Goal: Obtain resource: Download file/media

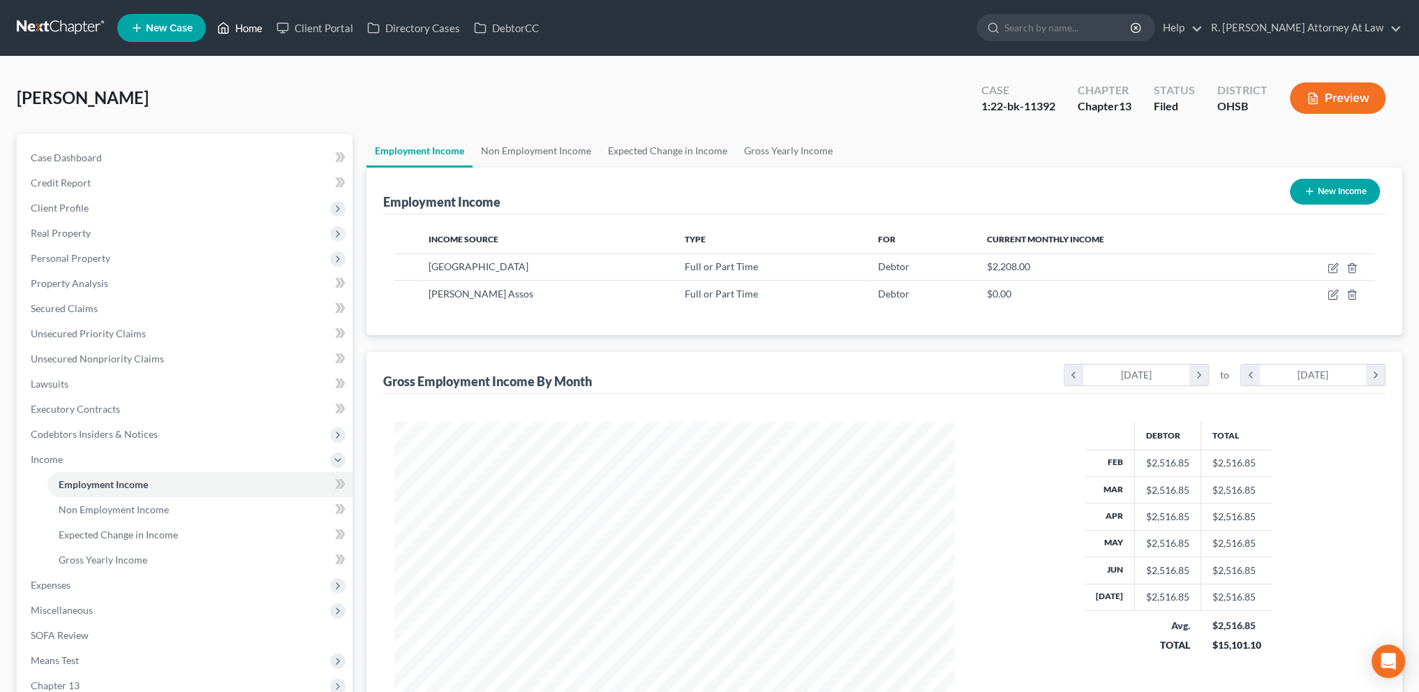
scroll to position [280, 587]
click at [240, 24] on link "Home" at bounding box center [239, 27] width 59 height 25
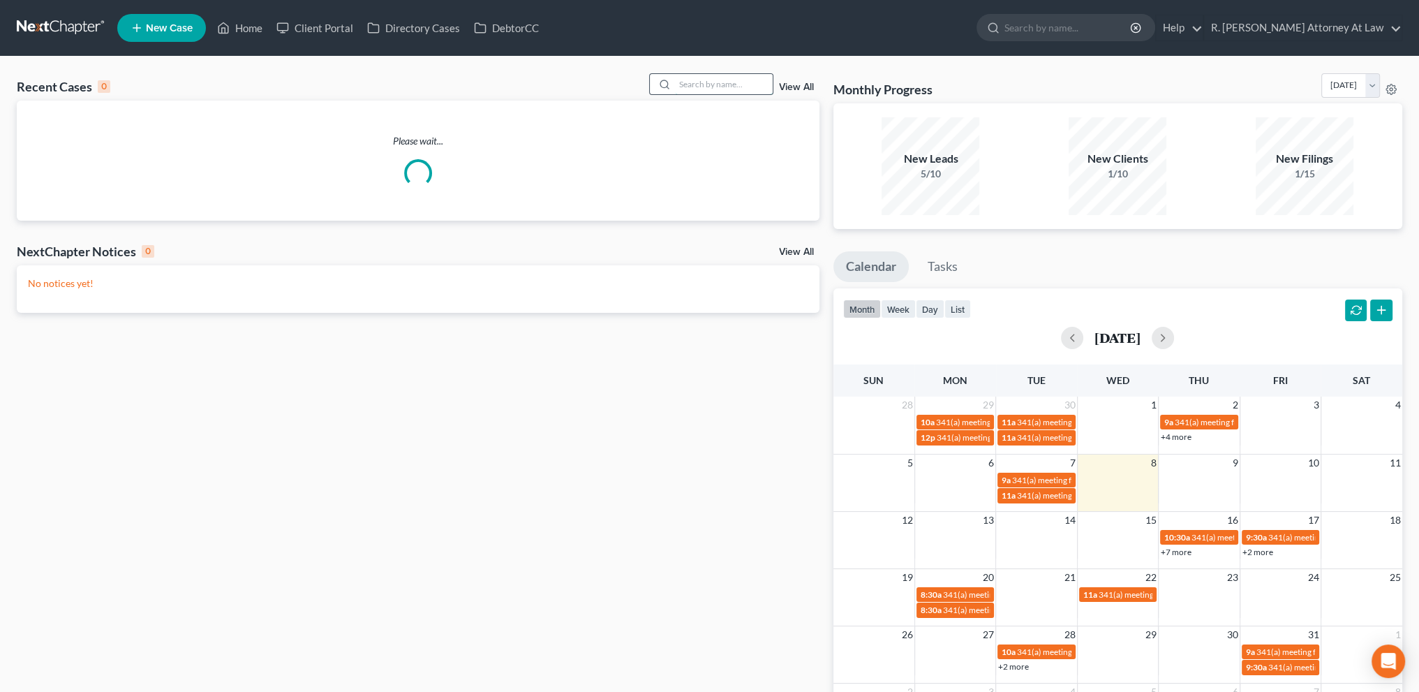
click at [708, 82] on input "search" at bounding box center [724, 84] width 98 height 20
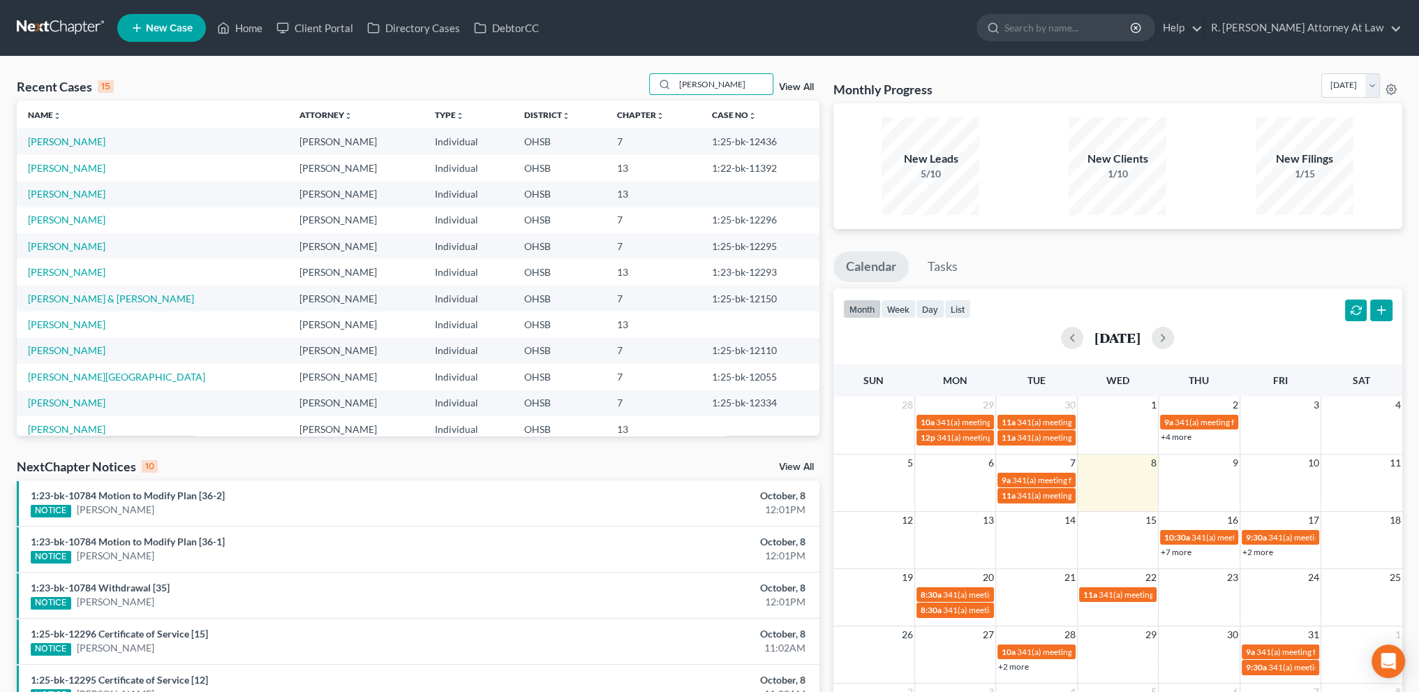
type input "[PERSON_NAME]"
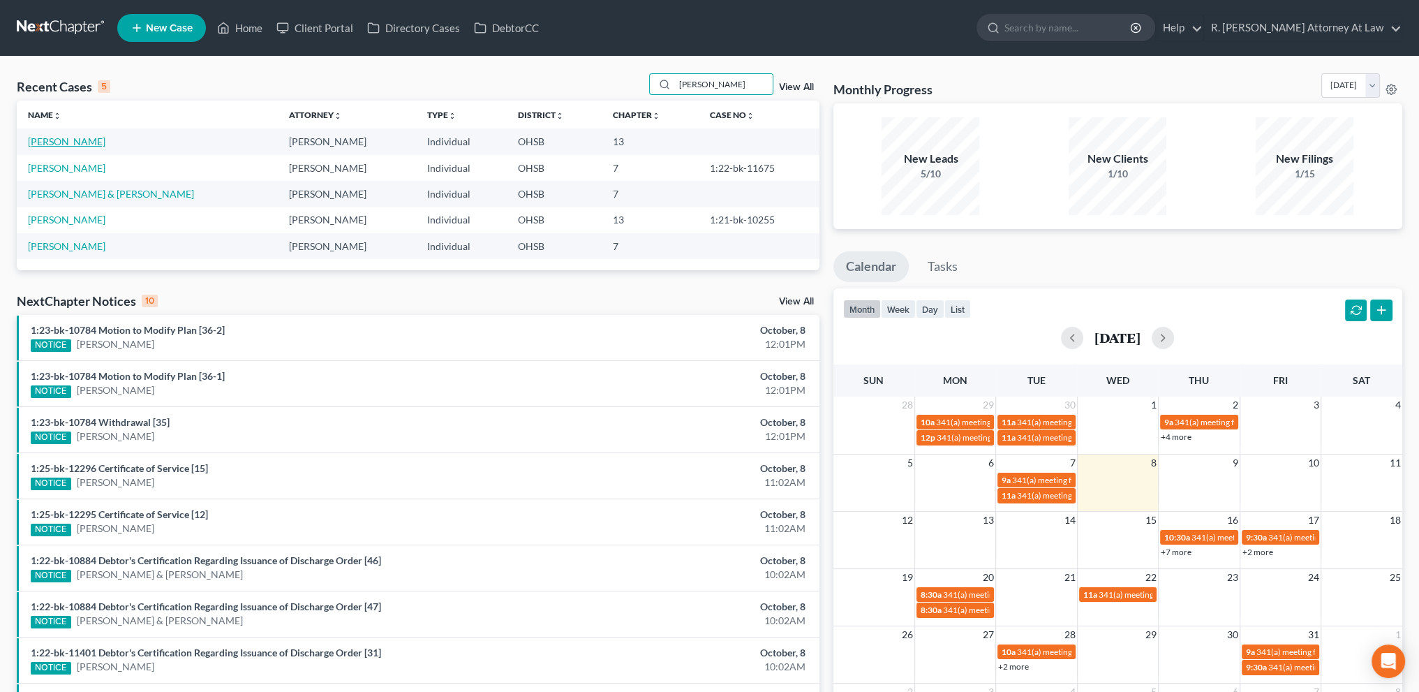
click at [81, 140] on link "[PERSON_NAME]" at bounding box center [66, 141] width 77 height 12
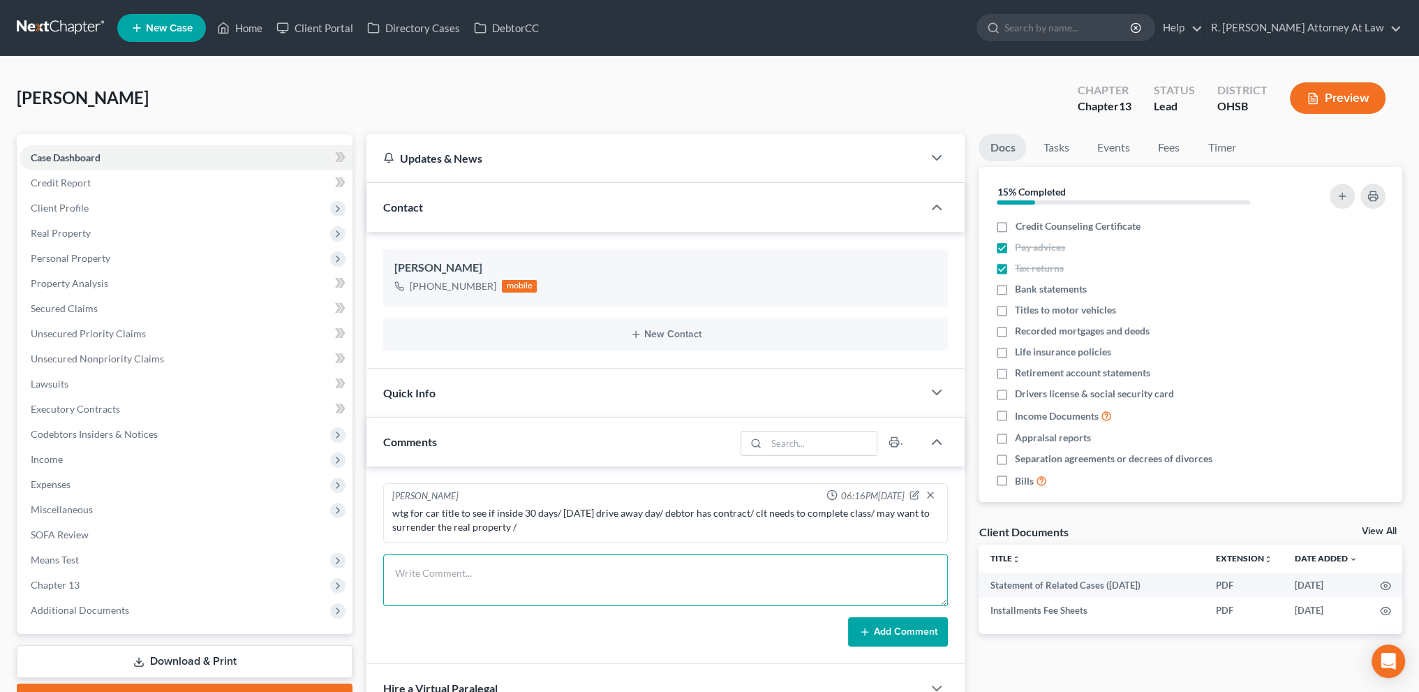
click at [404, 570] on textarea at bounding box center [665, 580] width 565 height 52
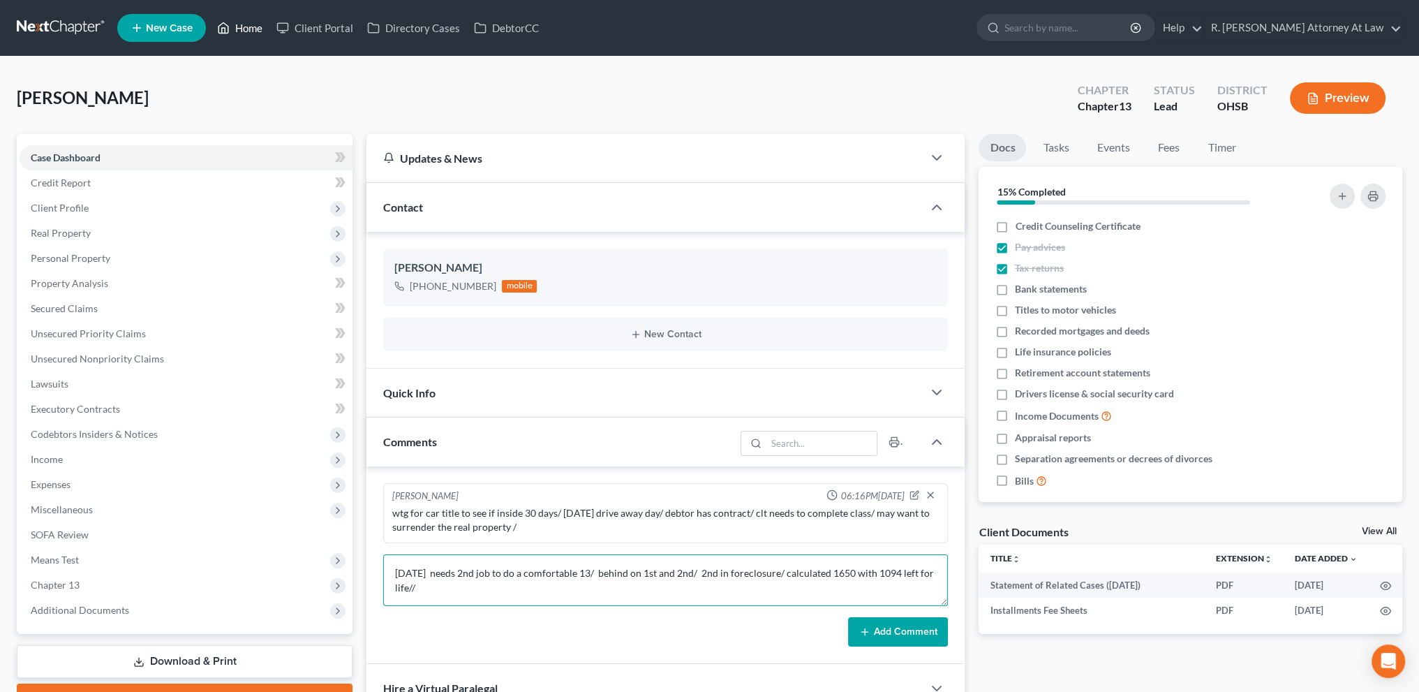
type textarea "[DATE] needs 2nd job to do a comfortable 13/ behind on 1st and 2nd/ 2nd in fore…"
click at [236, 27] on link "Home" at bounding box center [239, 27] width 59 height 25
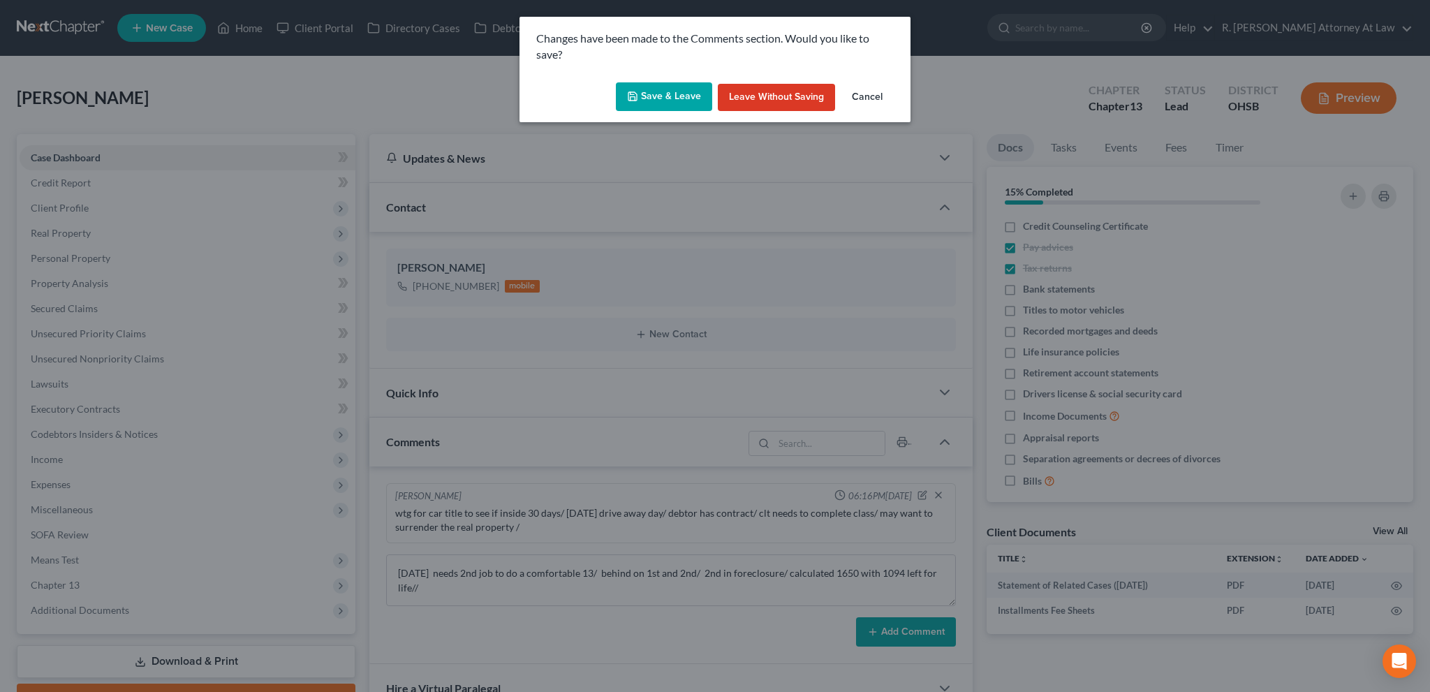
click at [663, 89] on button "Save & Leave" at bounding box center [664, 96] width 96 height 29
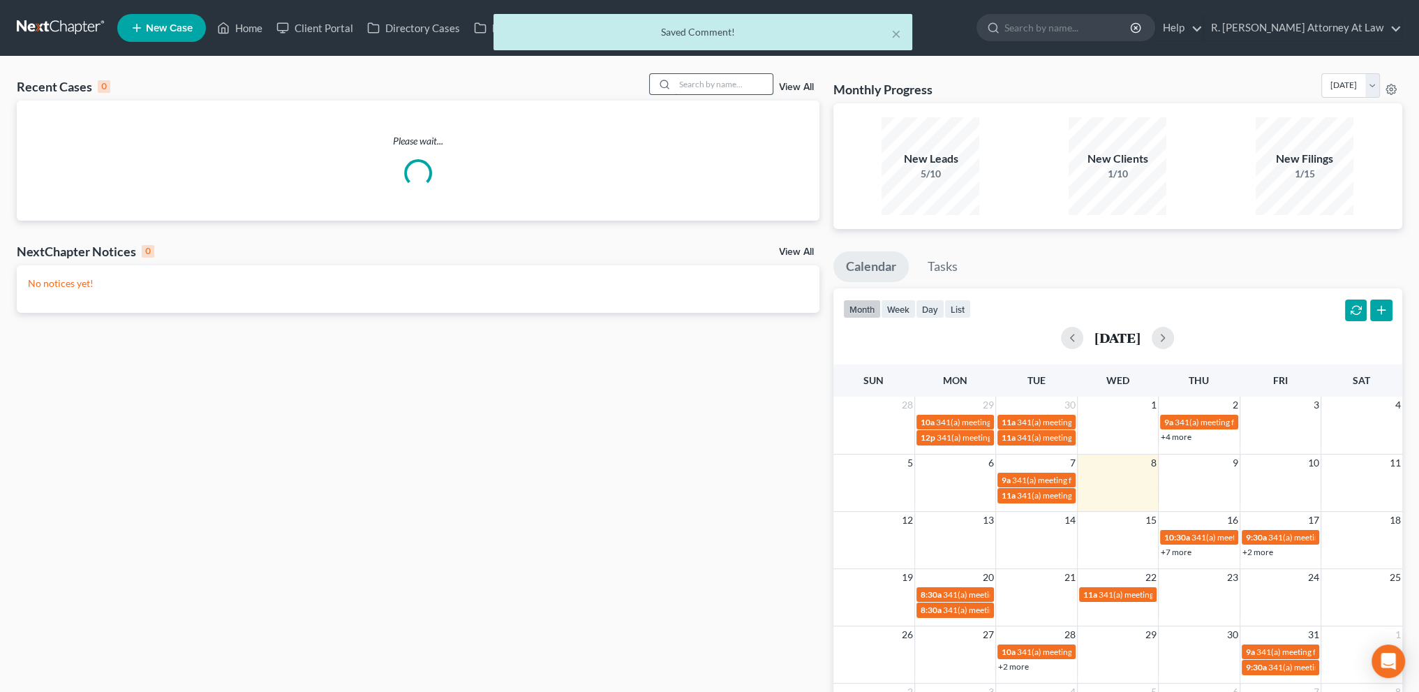
click at [688, 81] on input "search" at bounding box center [724, 84] width 98 height 20
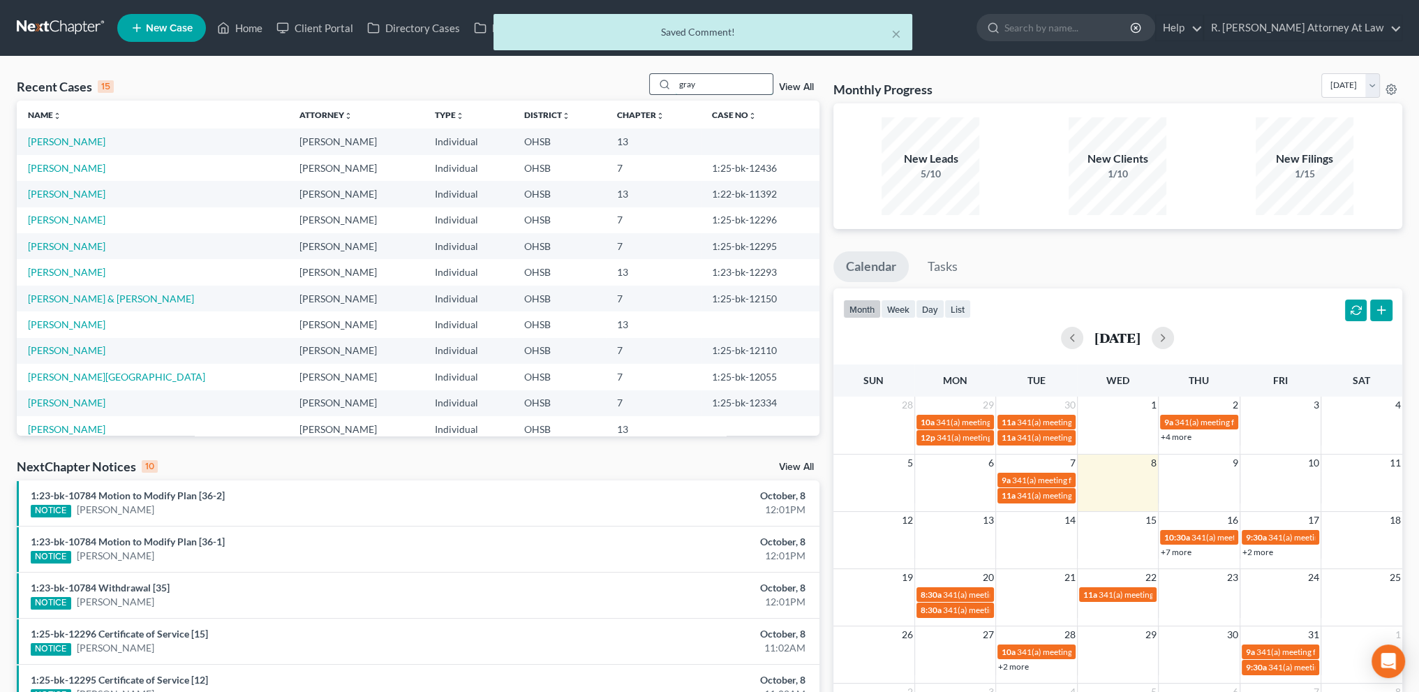
type input "gray"
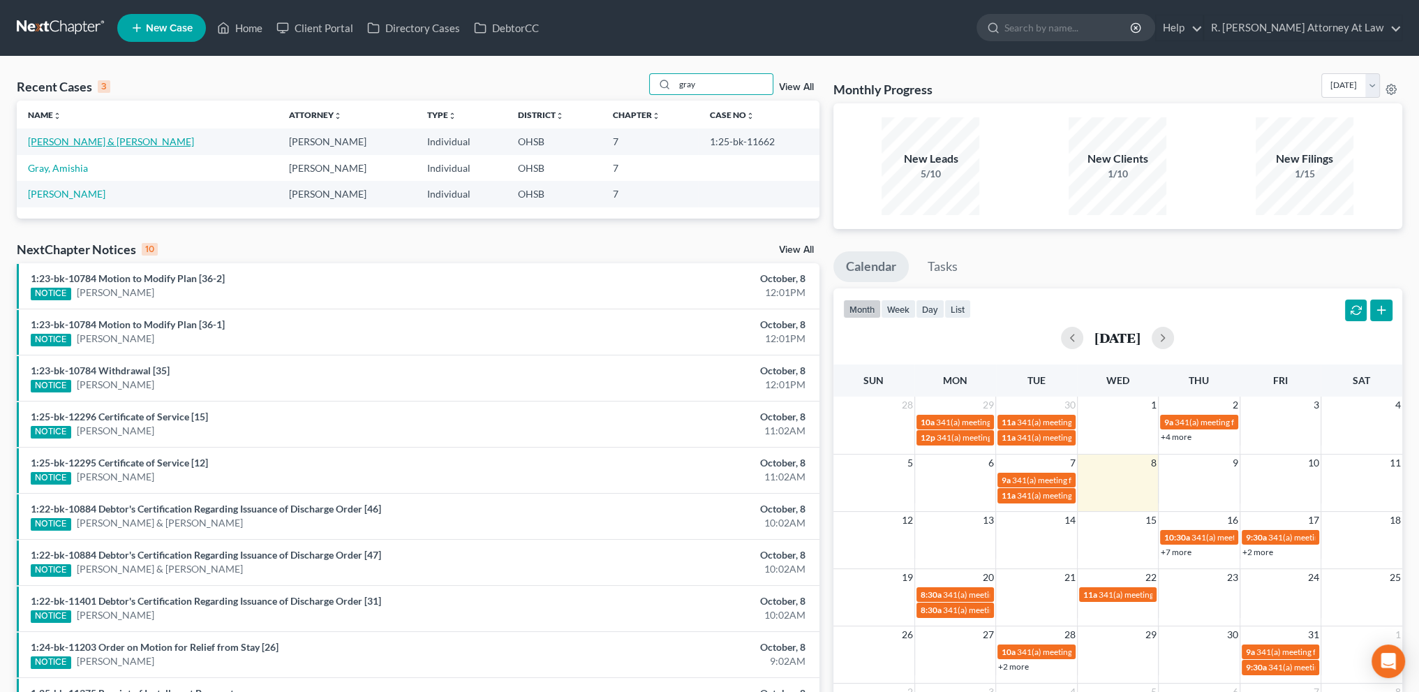
click at [56, 142] on link "[PERSON_NAME] & [PERSON_NAME]" at bounding box center [111, 141] width 166 height 12
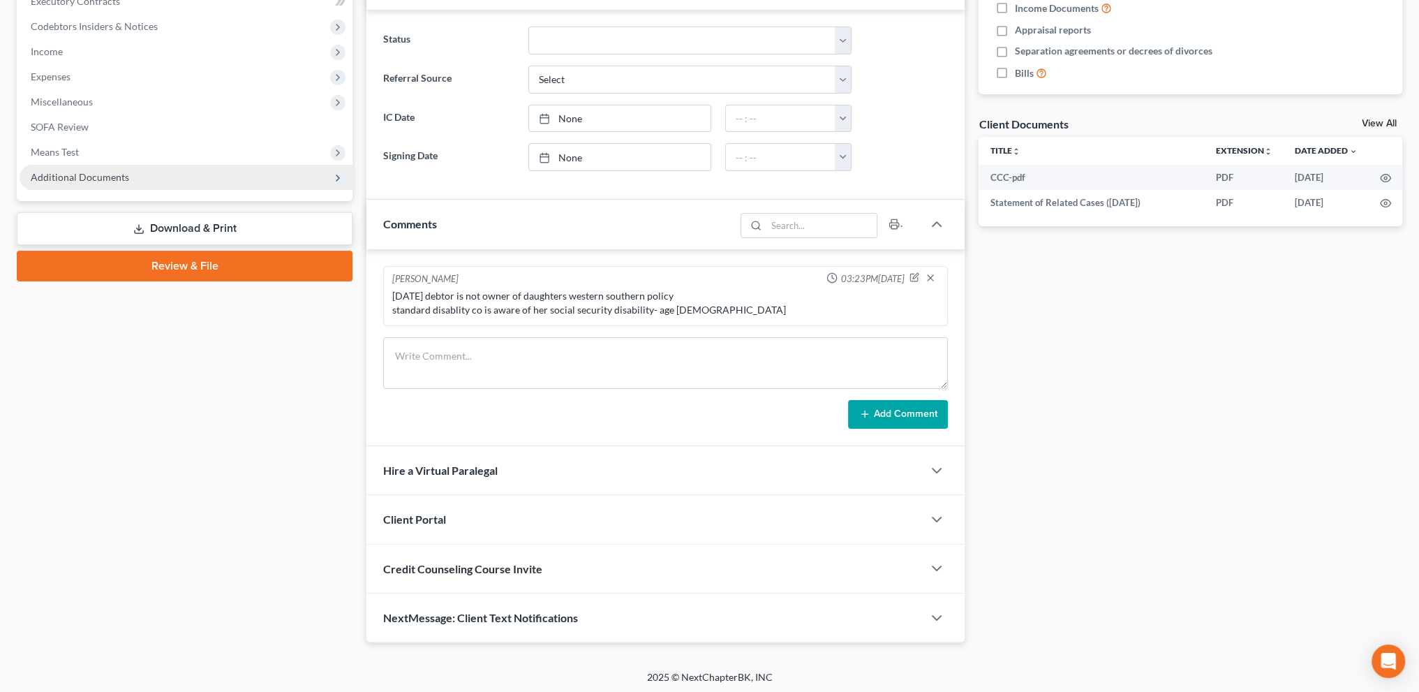
click at [66, 179] on span "Additional Documents" at bounding box center [80, 177] width 98 height 12
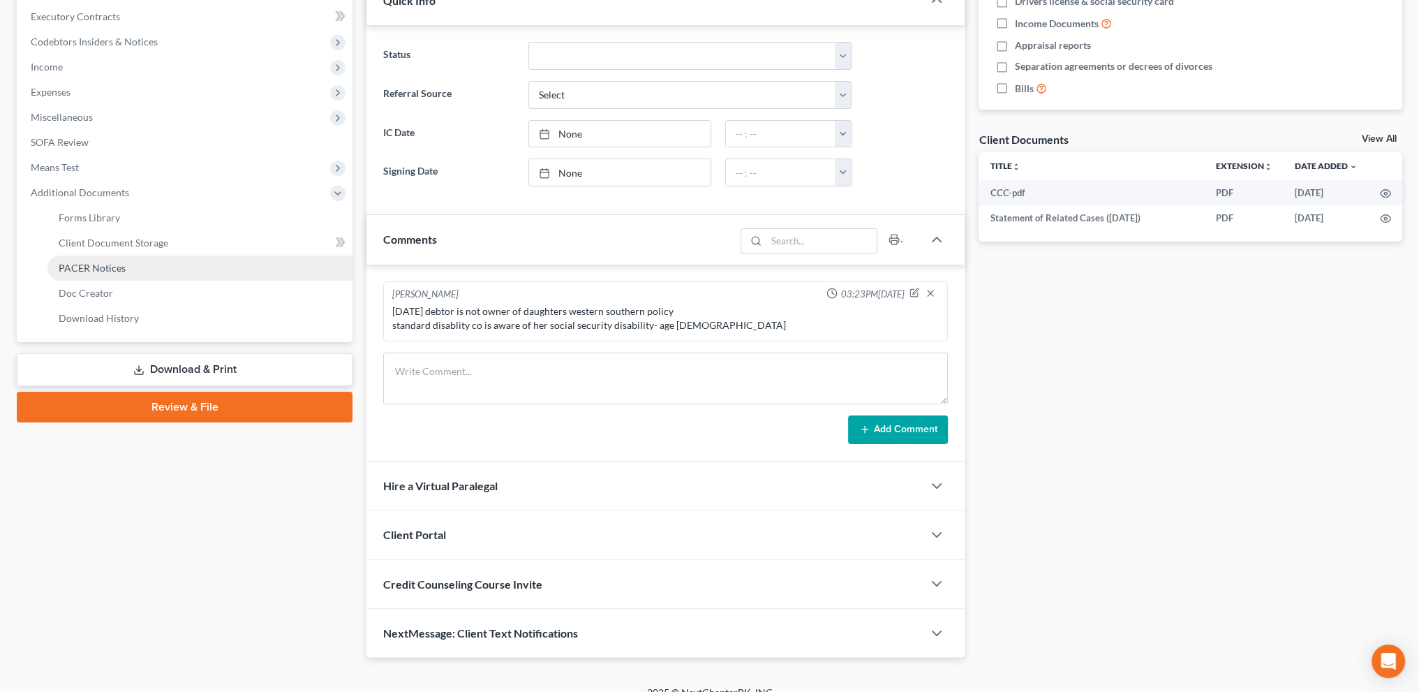
scroll to position [390, 0]
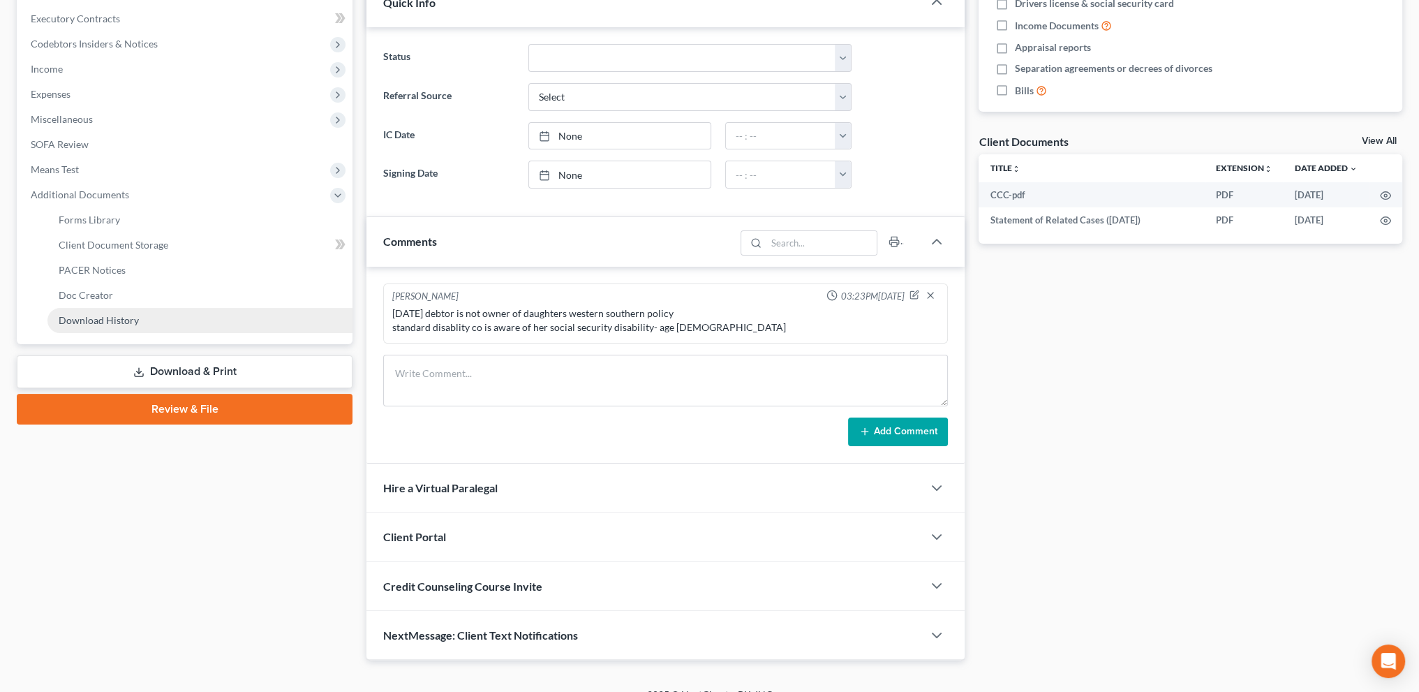
click at [91, 317] on span "Download History" at bounding box center [99, 320] width 80 height 12
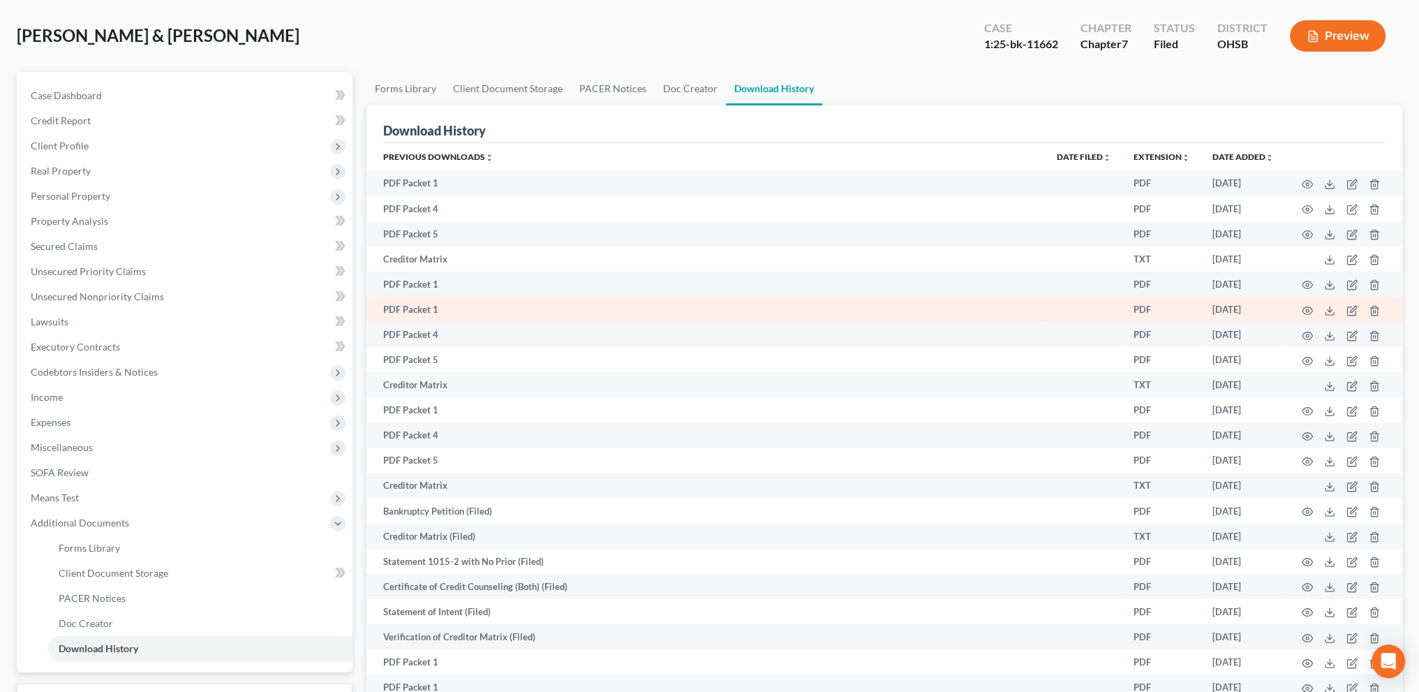
scroll to position [184, 0]
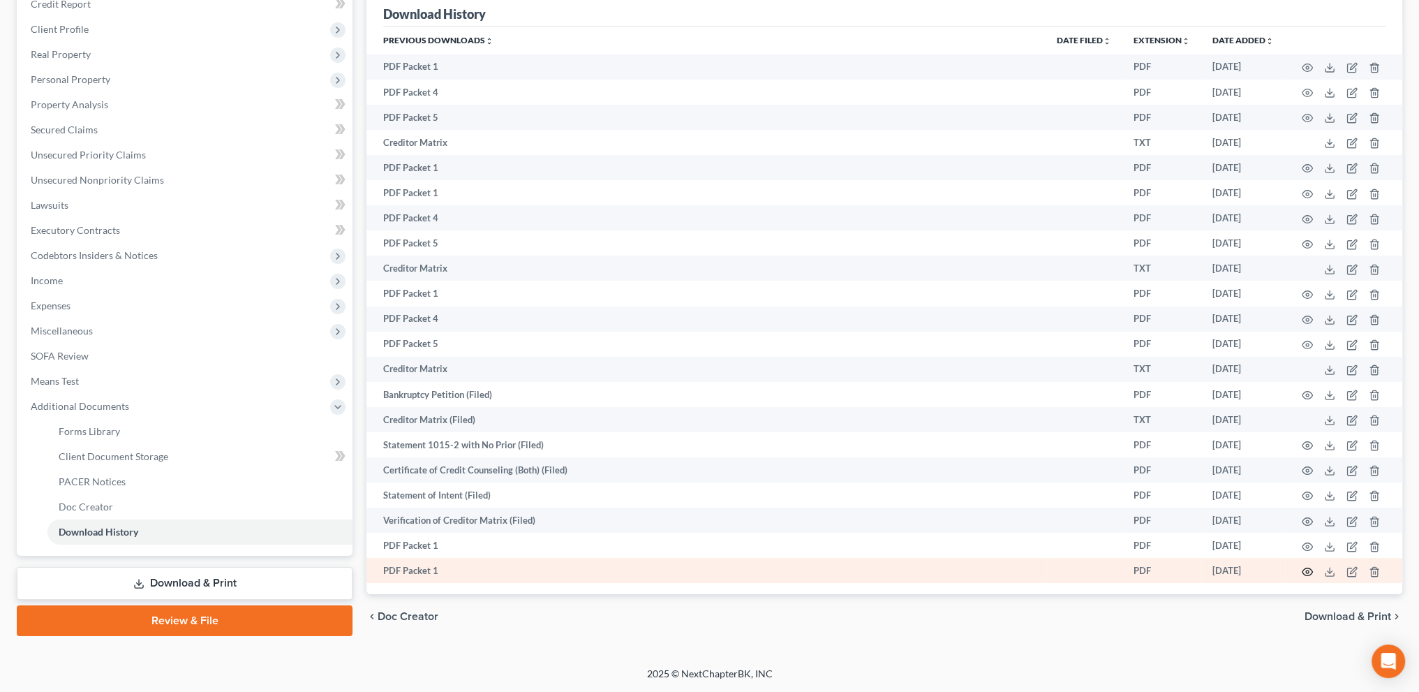
click at [1306, 569] on icon "button" at bounding box center [1307, 571] width 11 height 11
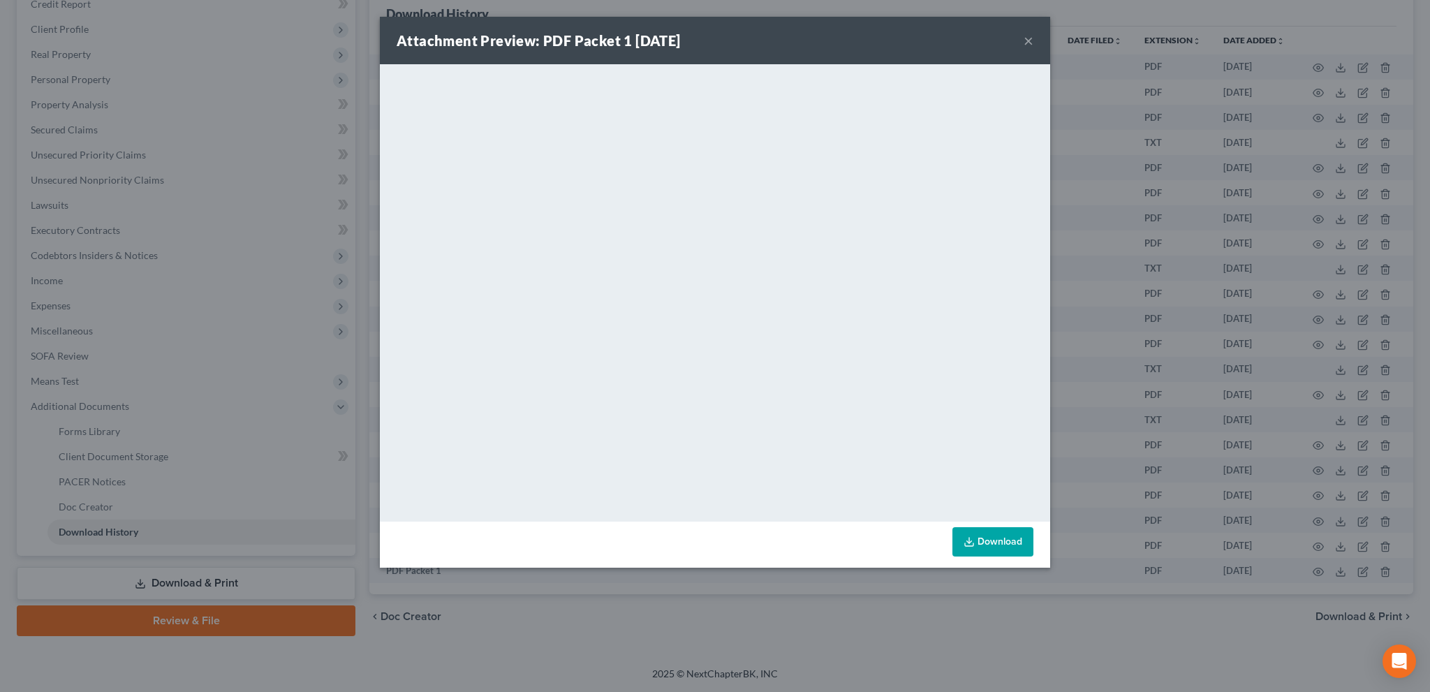
click at [1027, 41] on button "×" at bounding box center [1028, 40] width 10 height 17
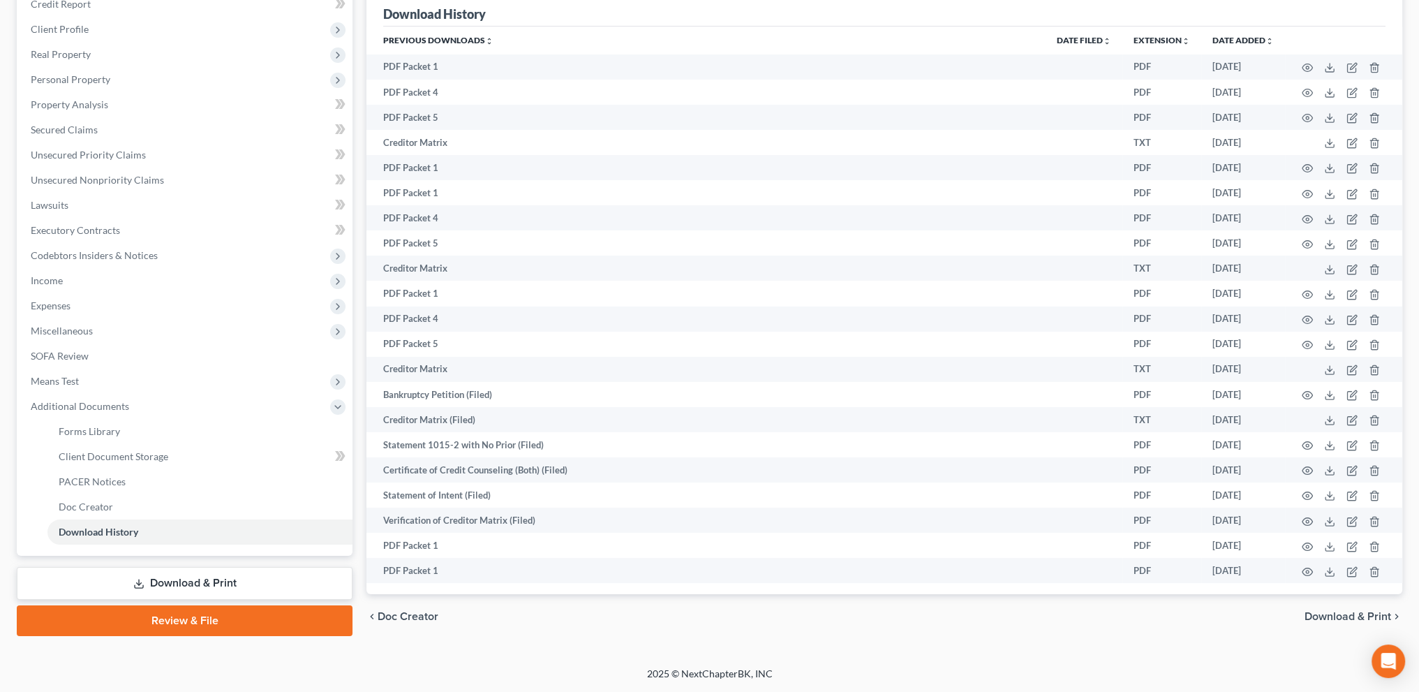
click at [161, 579] on link "Download & Print" at bounding box center [185, 583] width 336 height 33
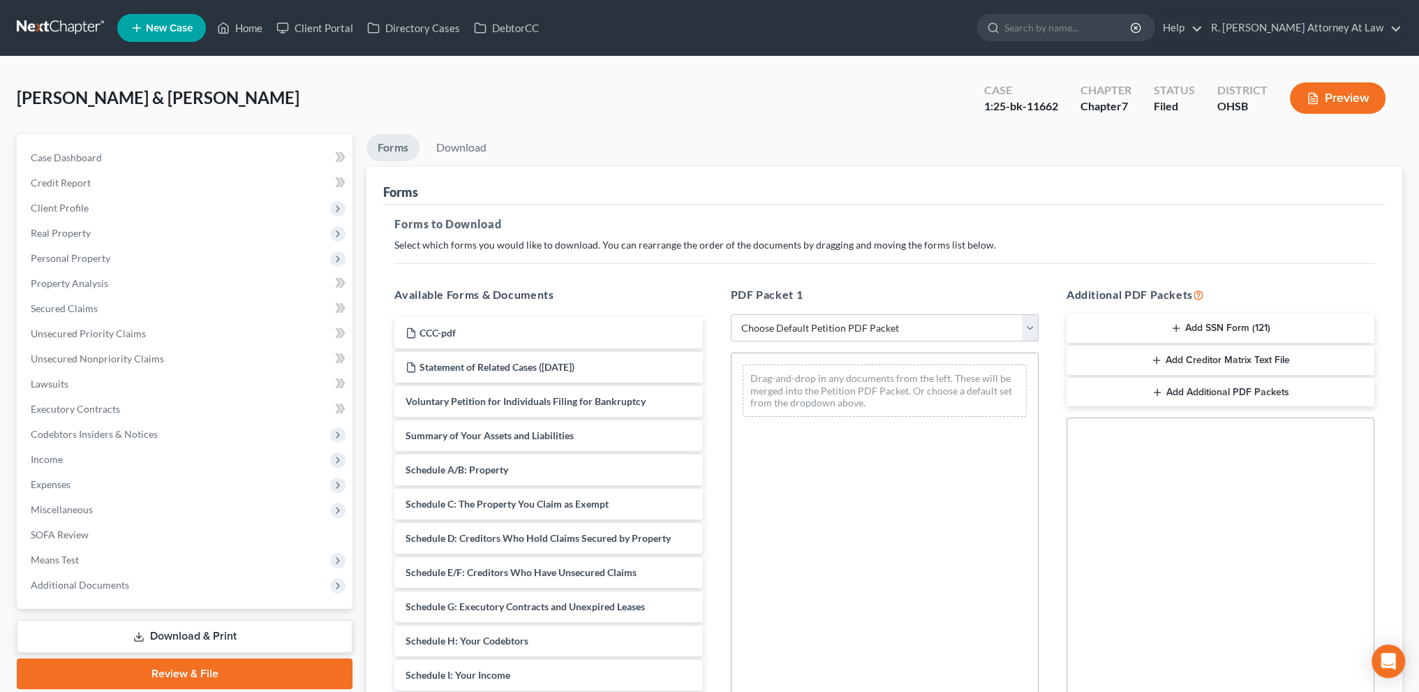
click at [748, 330] on select "Choose Default Petition PDF Packet Complete Bankruptcy Petition (all forms and …" at bounding box center [885, 328] width 308 height 28
select select "2"
click at [731, 314] on select "Choose Default Petition PDF Packet Complete Bankruptcy Petition (all forms and …" at bounding box center [885, 328] width 308 height 28
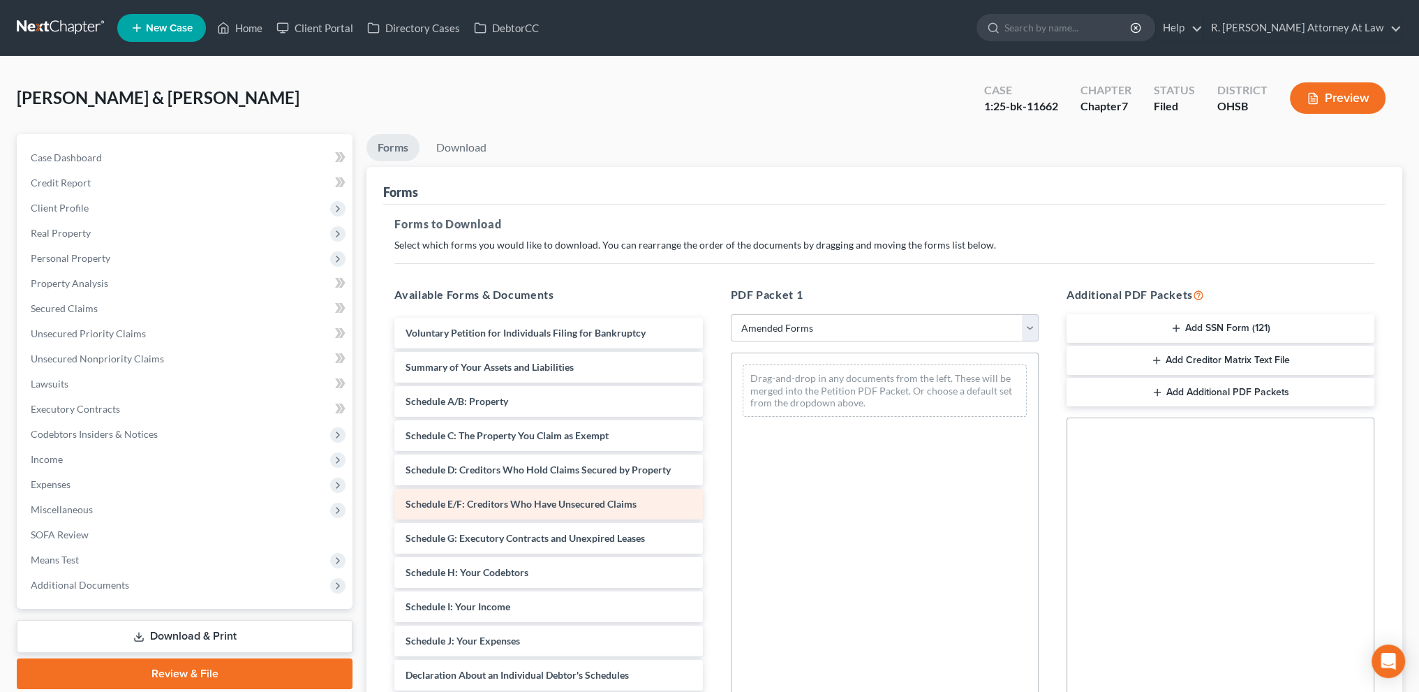
click at [461, 502] on span "Schedule E/F: Creditors Who Have Unsecured Claims" at bounding box center [521, 504] width 231 height 12
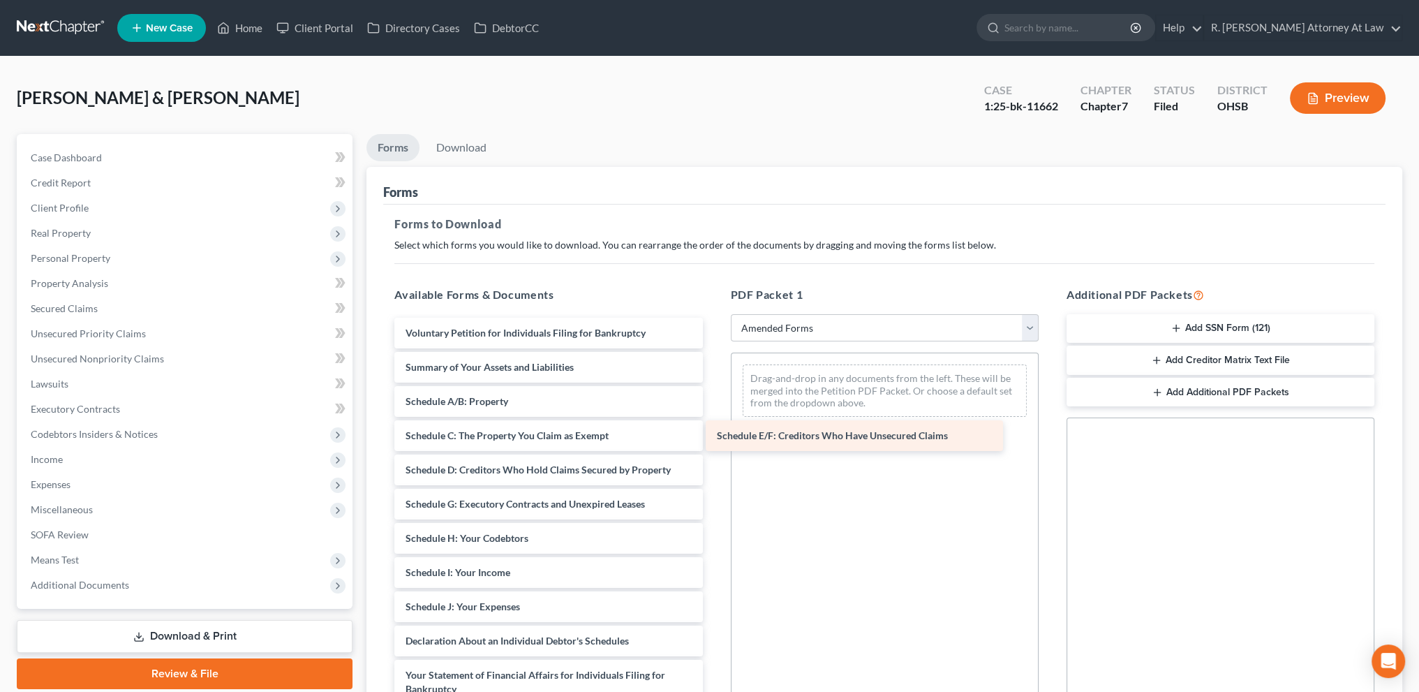
drag, startPoint x: 448, startPoint y: 501, endPoint x: 759, endPoint y: 434, distance: 318.4
click at [713, 434] on div "Schedule E/F: Creditors Who Have Unsecured Claims Voluntary Petition for Indivi…" at bounding box center [548, 628] width 330 height 620
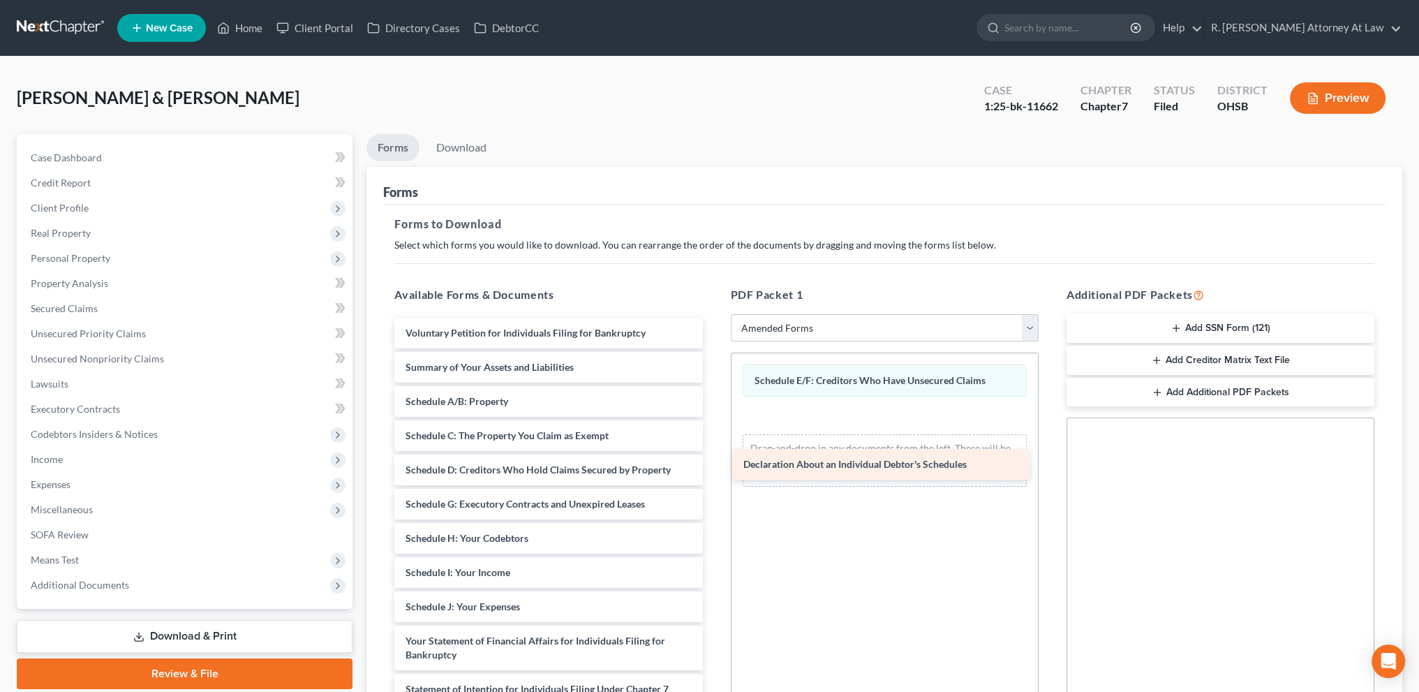
drag, startPoint x: 469, startPoint y: 632, endPoint x: 818, endPoint y: 440, distance: 398.3
click at [713, 445] on div "Declaration About an Individual Debtor's Schedules Voluntary Petition for Indiv…" at bounding box center [548, 611] width 330 height 586
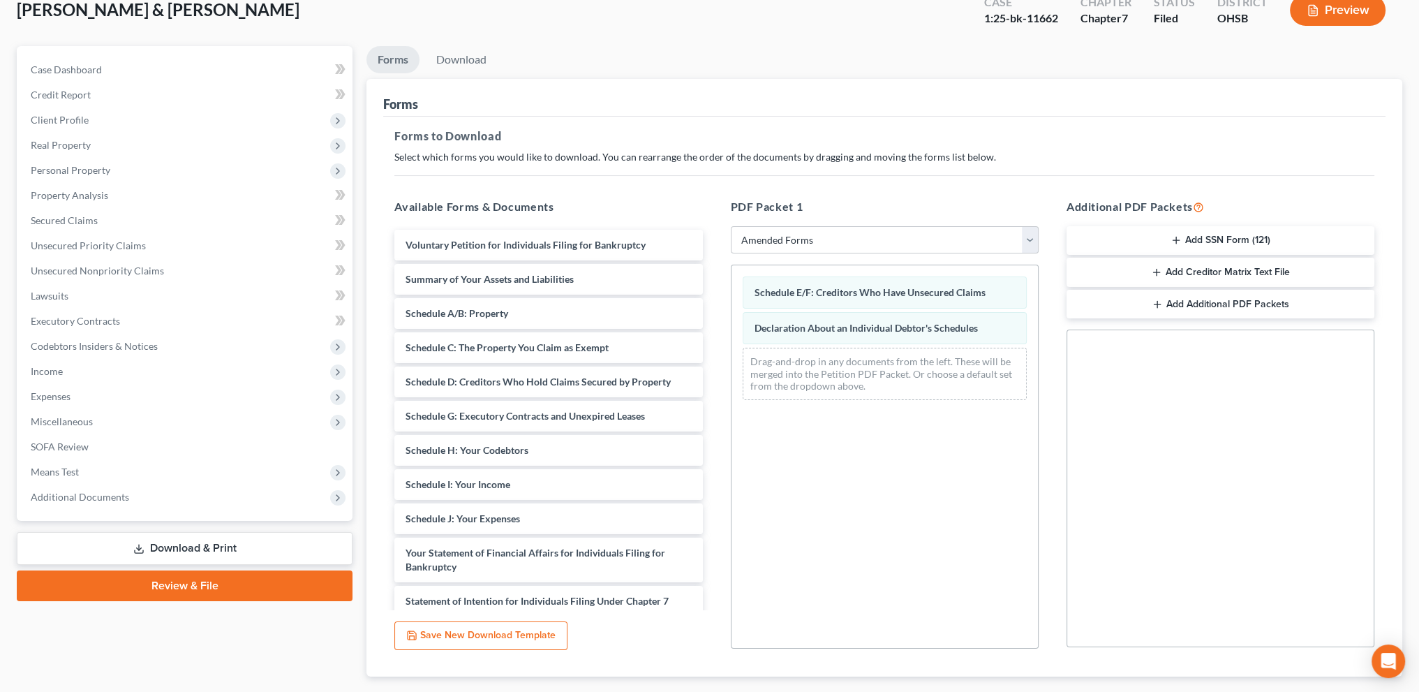
scroll to position [169, 0]
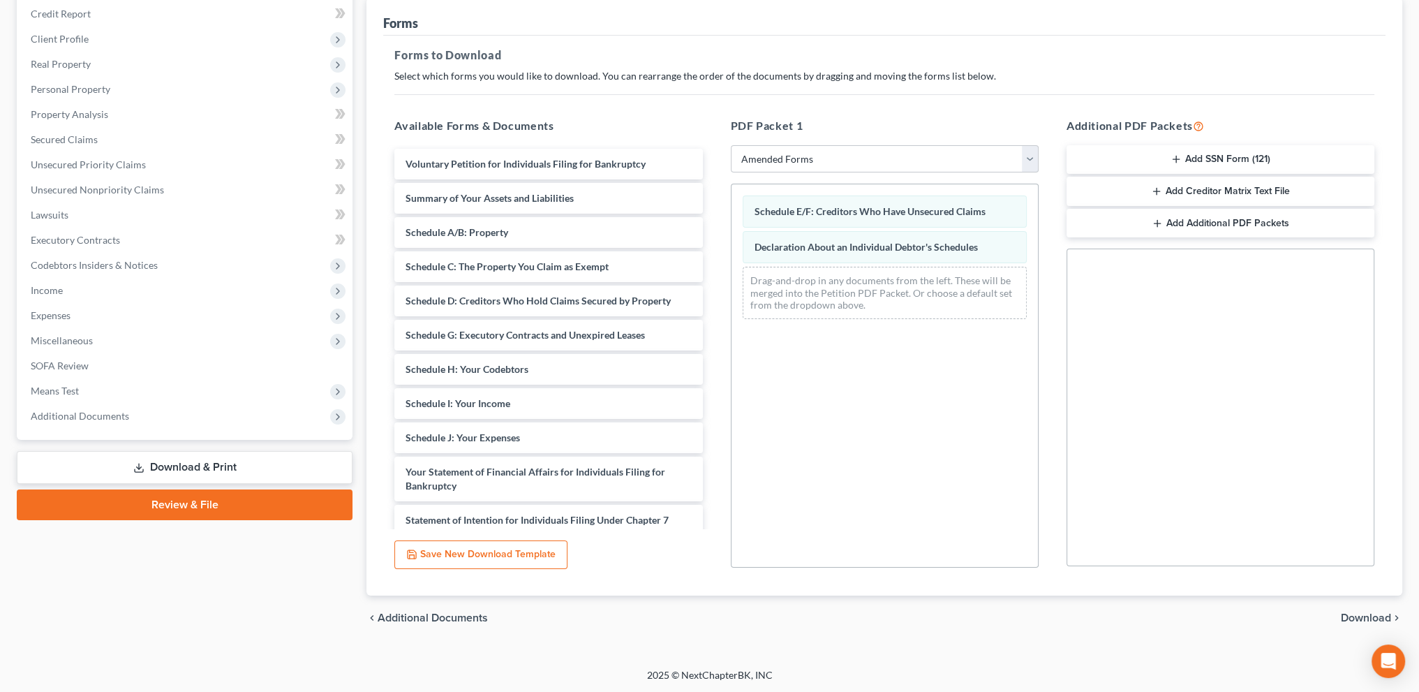
click at [1363, 614] on span "Download" at bounding box center [1366, 617] width 50 height 11
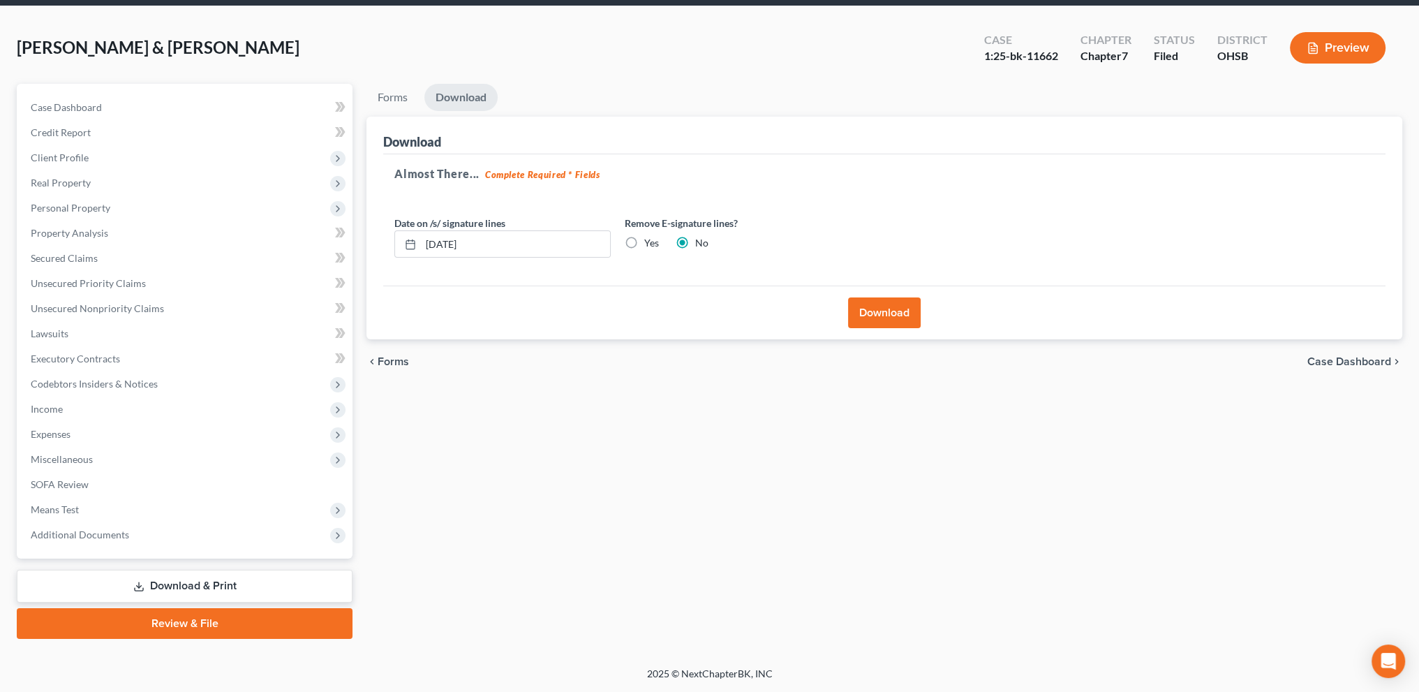
scroll to position [49, 0]
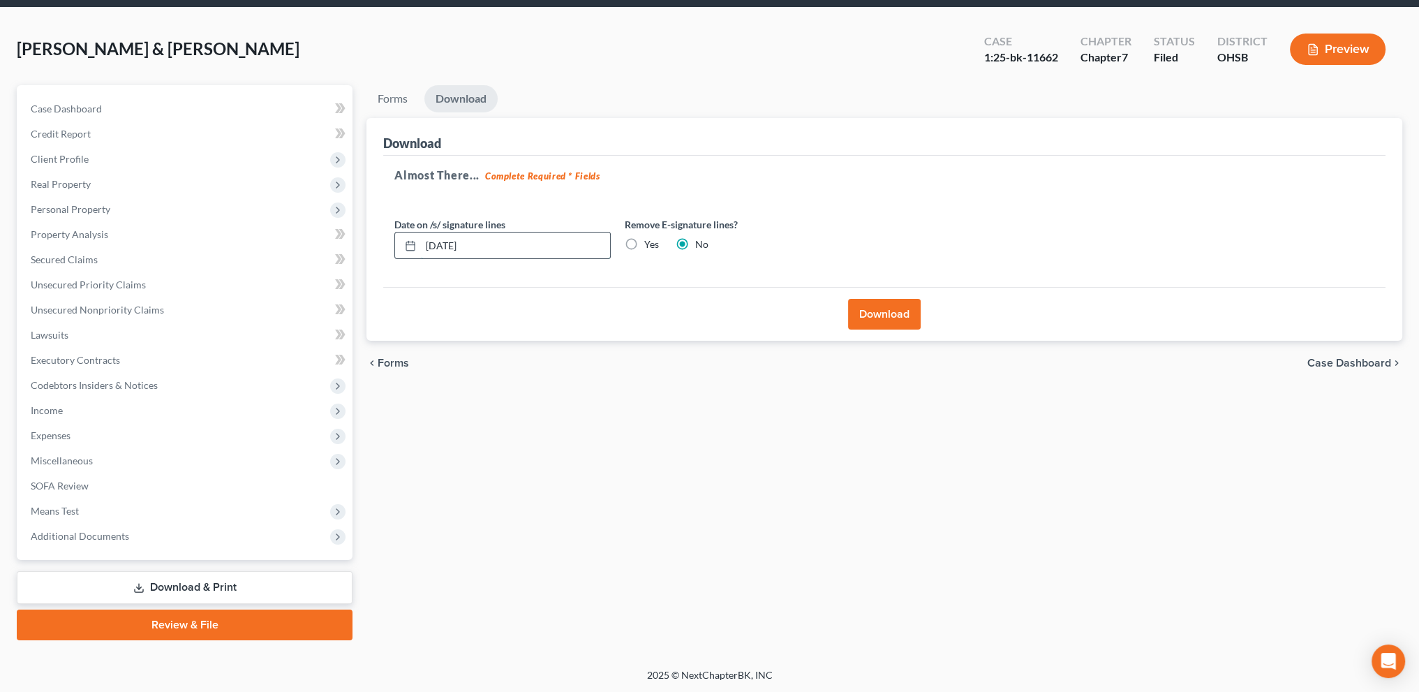
click at [443, 245] on input "[DATE]" at bounding box center [515, 245] width 189 height 27
type input "1"
type input "[DATE]"
click at [868, 310] on button "Download" at bounding box center [884, 314] width 73 height 31
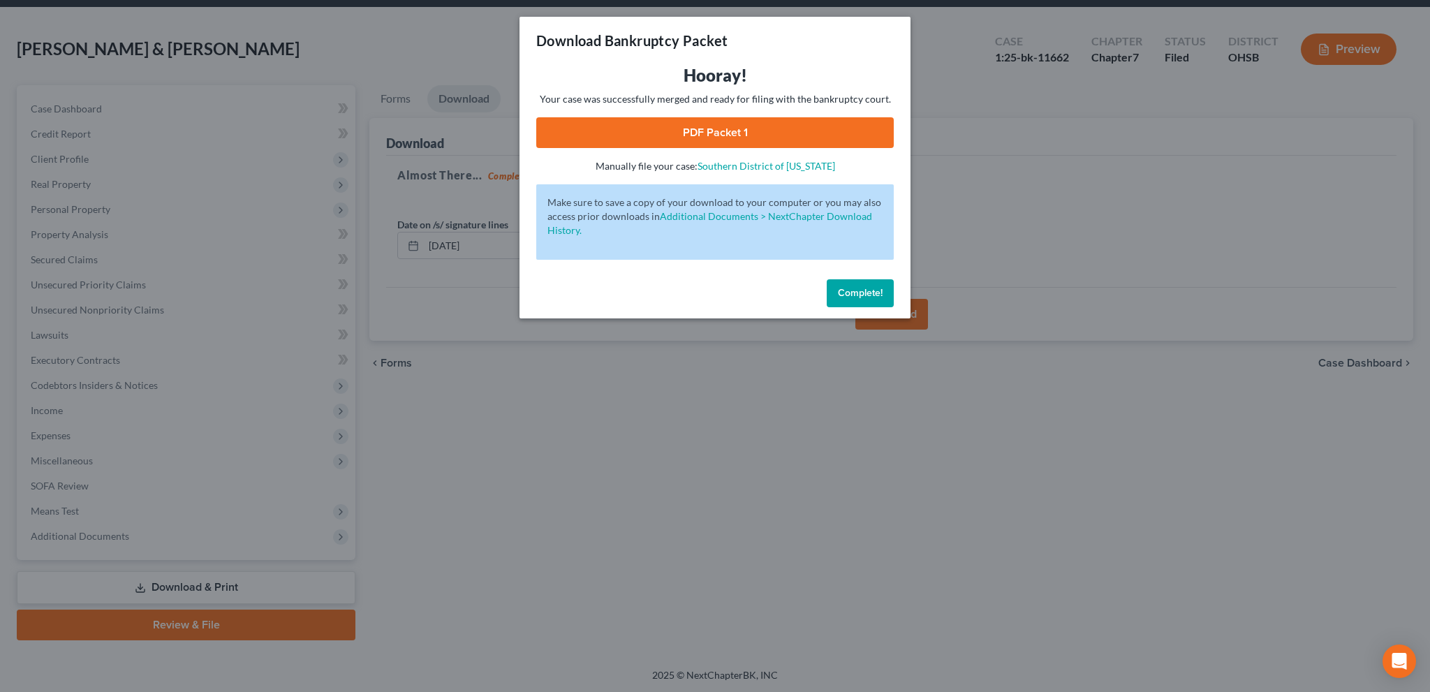
click at [736, 131] on link "PDF Packet 1" at bounding box center [714, 132] width 357 height 31
click at [856, 290] on span "Complete!" at bounding box center [860, 293] width 45 height 12
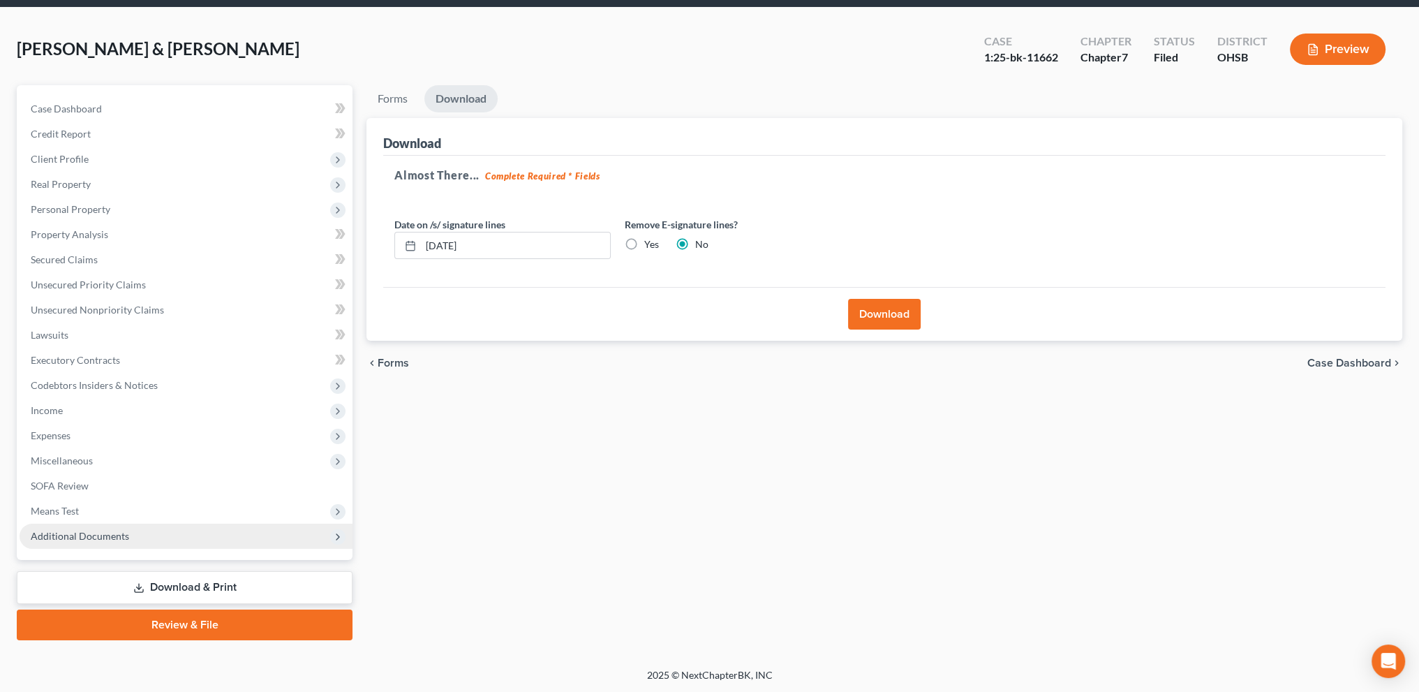
click at [101, 535] on span "Additional Documents" at bounding box center [80, 536] width 98 height 12
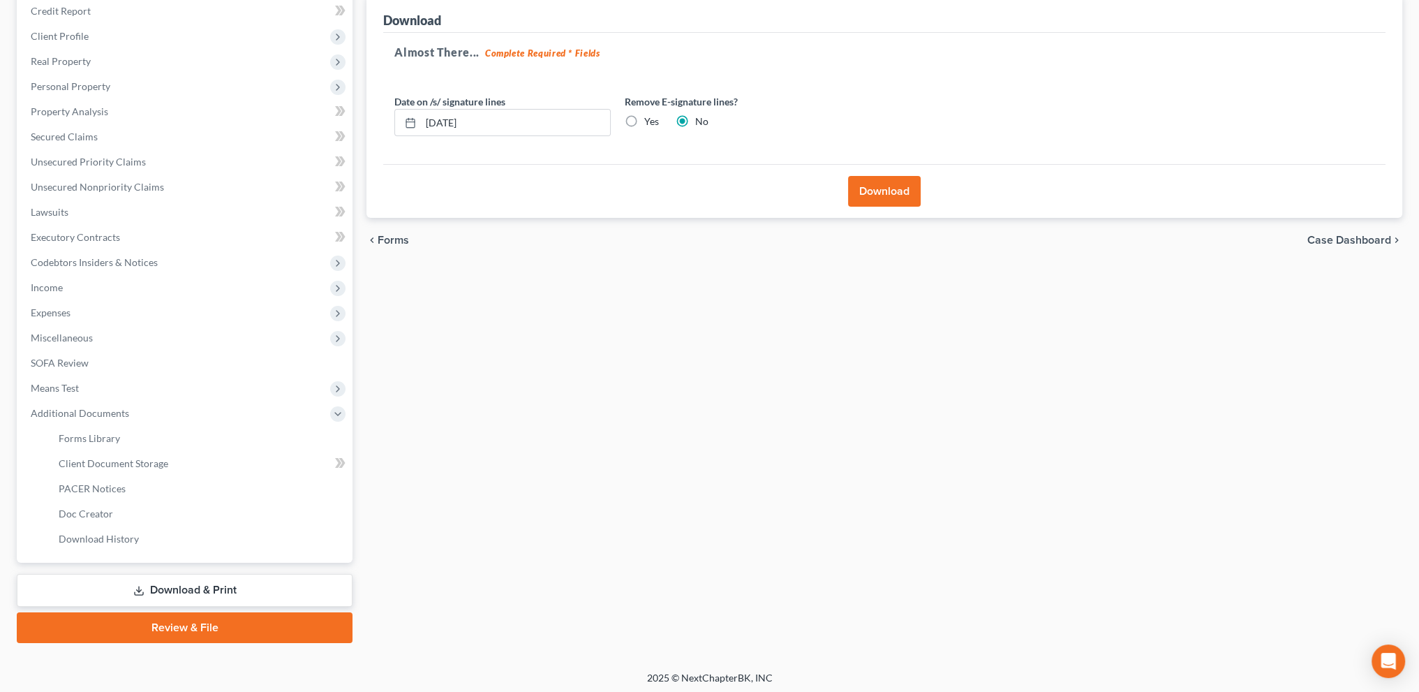
scroll to position [175, 0]
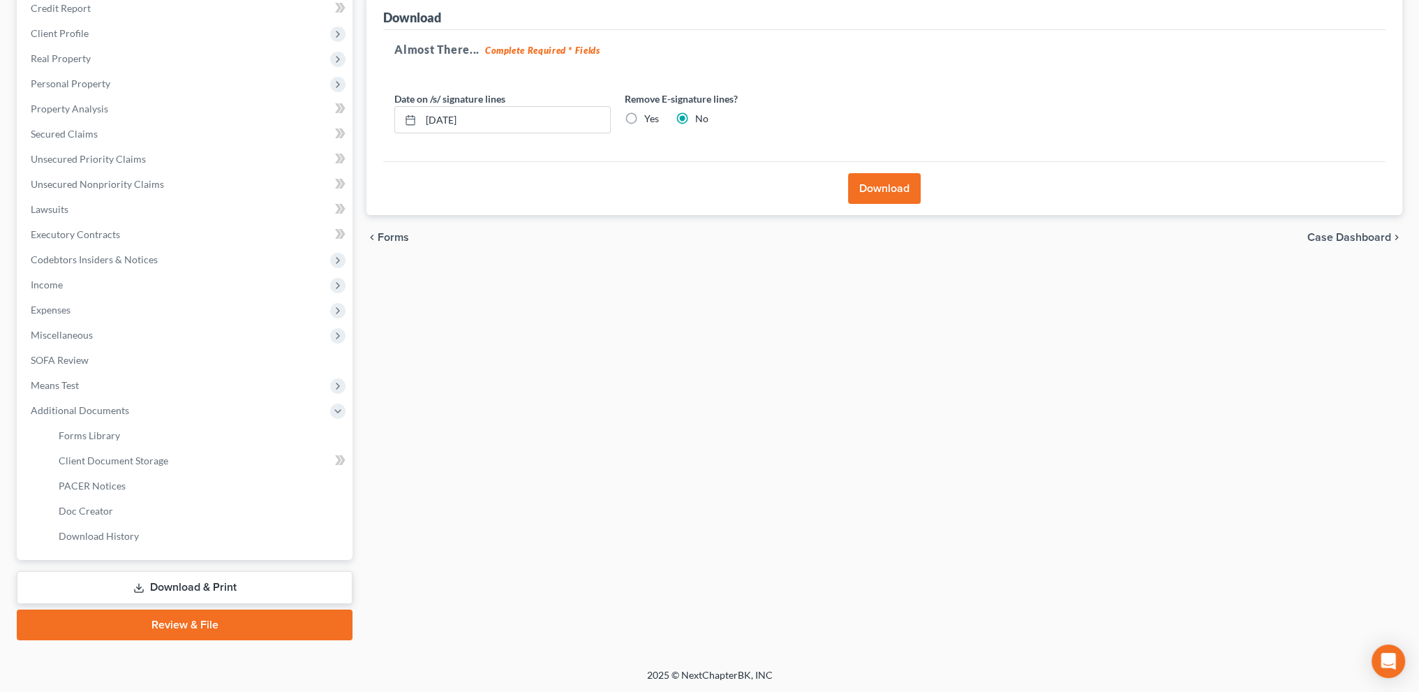
click at [179, 582] on link "Download & Print" at bounding box center [185, 587] width 336 height 33
click at [68, 454] on span "Client Document Storage" at bounding box center [114, 460] width 110 height 12
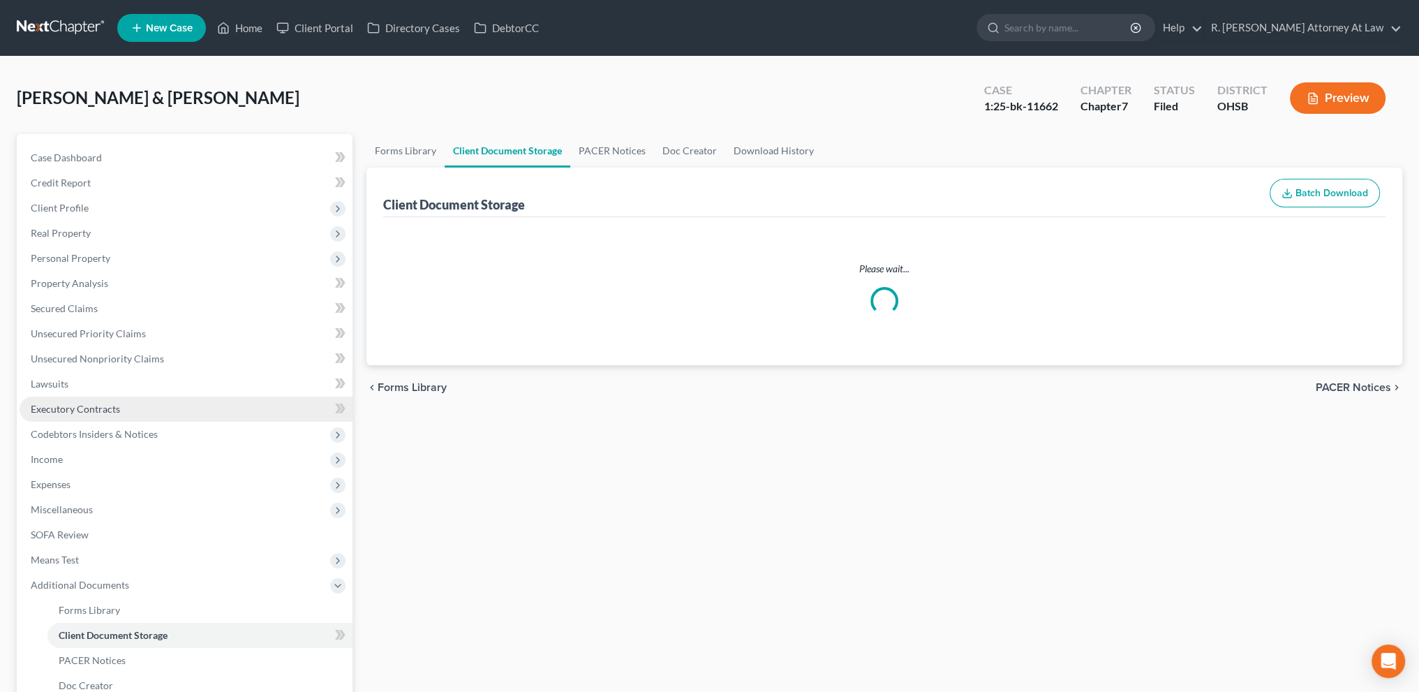
select select "52"
select select "7"
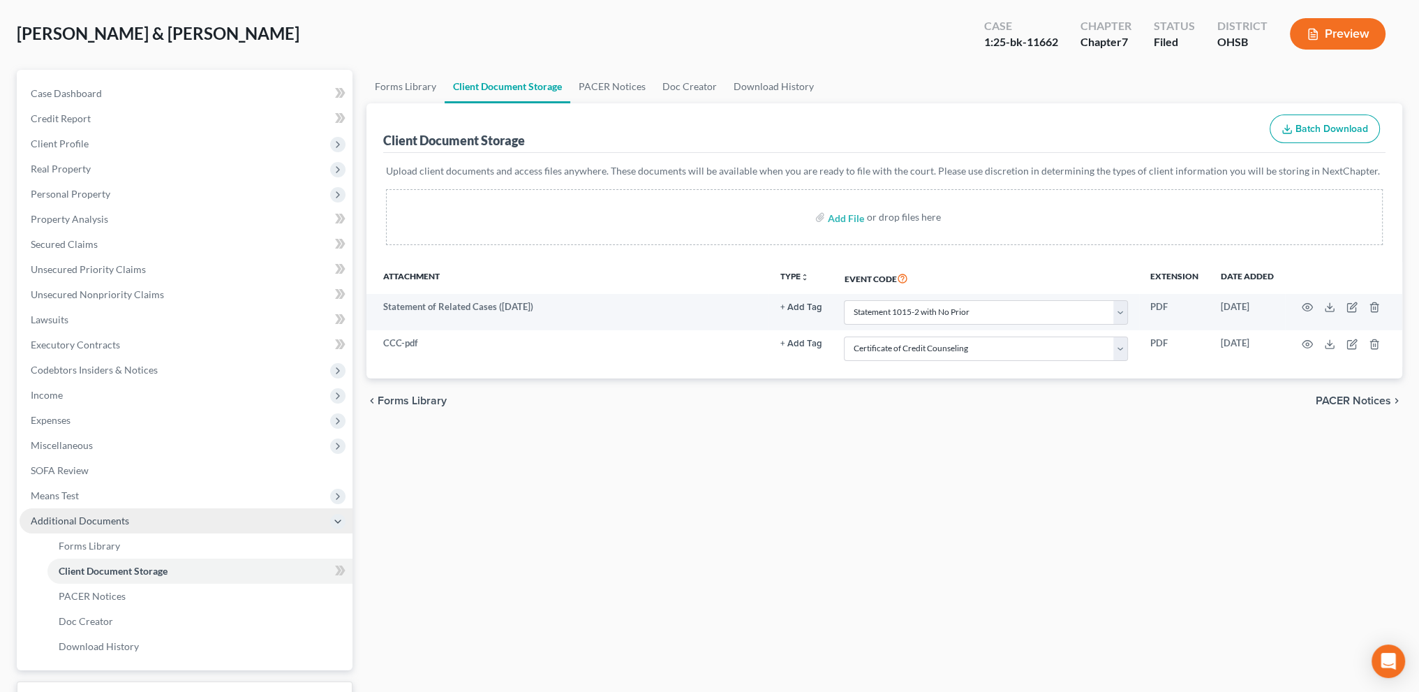
scroll to position [175, 0]
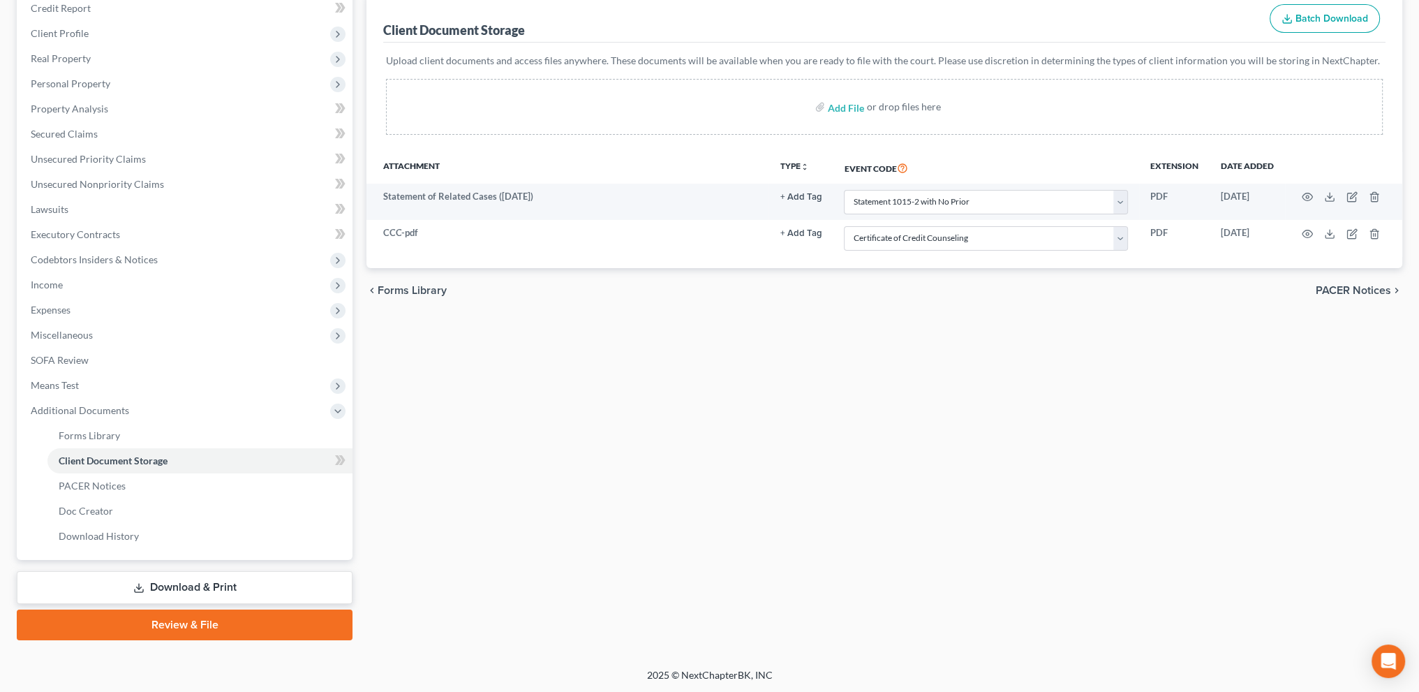
click at [234, 582] on link "Download & Print" at bounding box center [185, 587] width 336 height 33
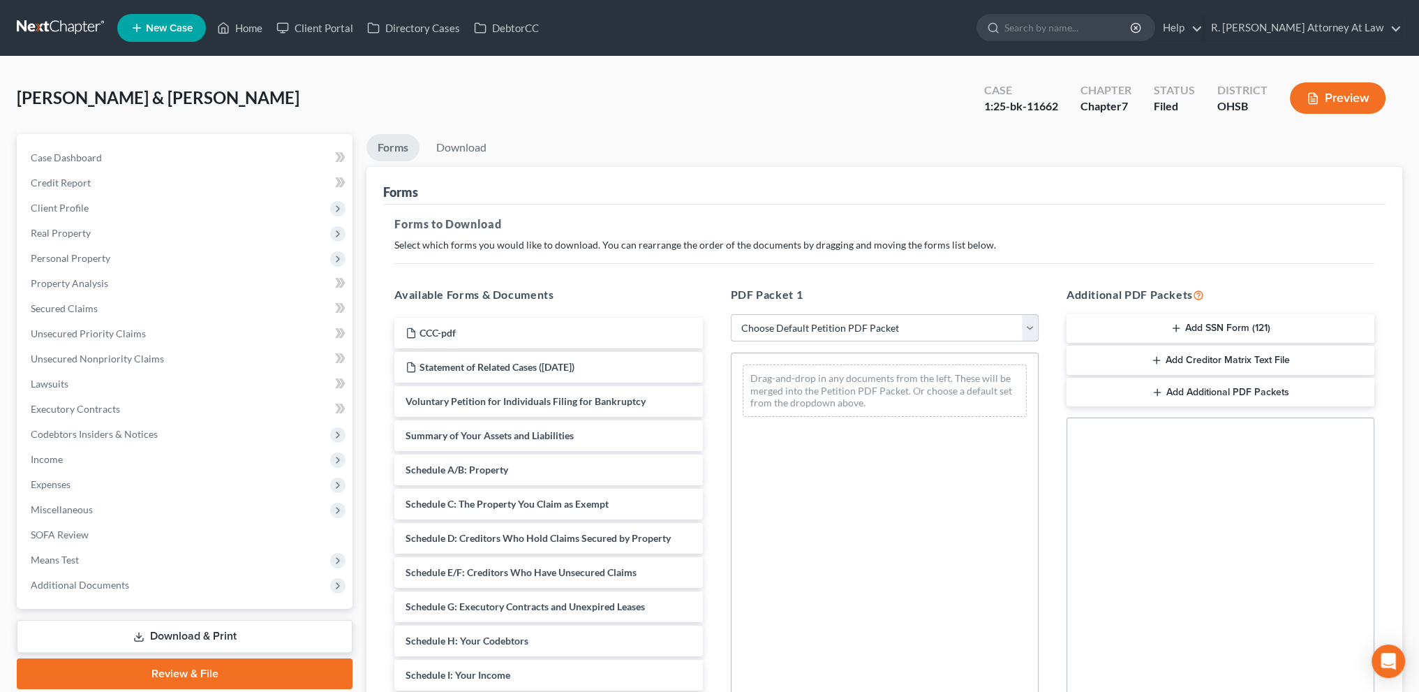
click at [780, 332] on select "Choose Default Petition PDF Packet Complete Bankruptcy Petition (all forms and …" at bounding box center [885, 328] width 308 height 28
select select "2"
click at [731, 314] on select "Choose Default Petition PDF Packet Complete Bankruptcy Petition (all forms and …" at bounding box center [885, 328] width 308 height 28
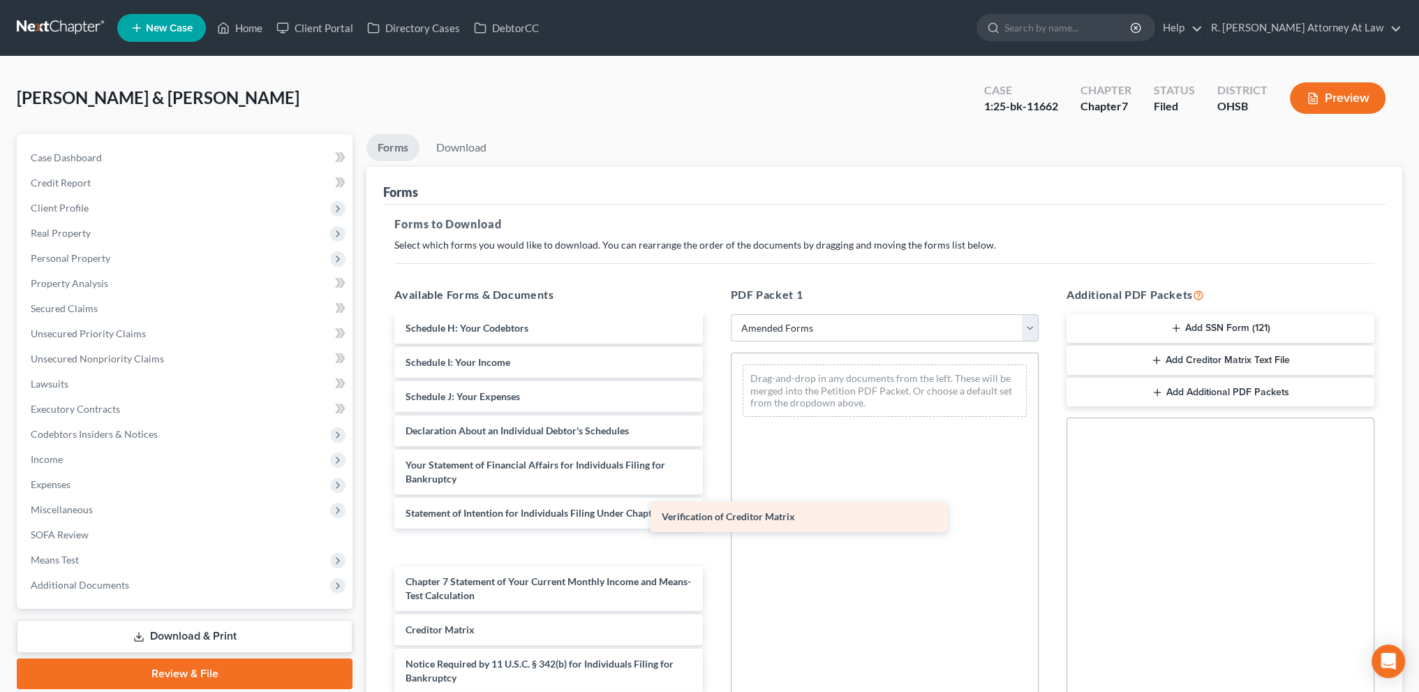
scroll to position [243, 0]
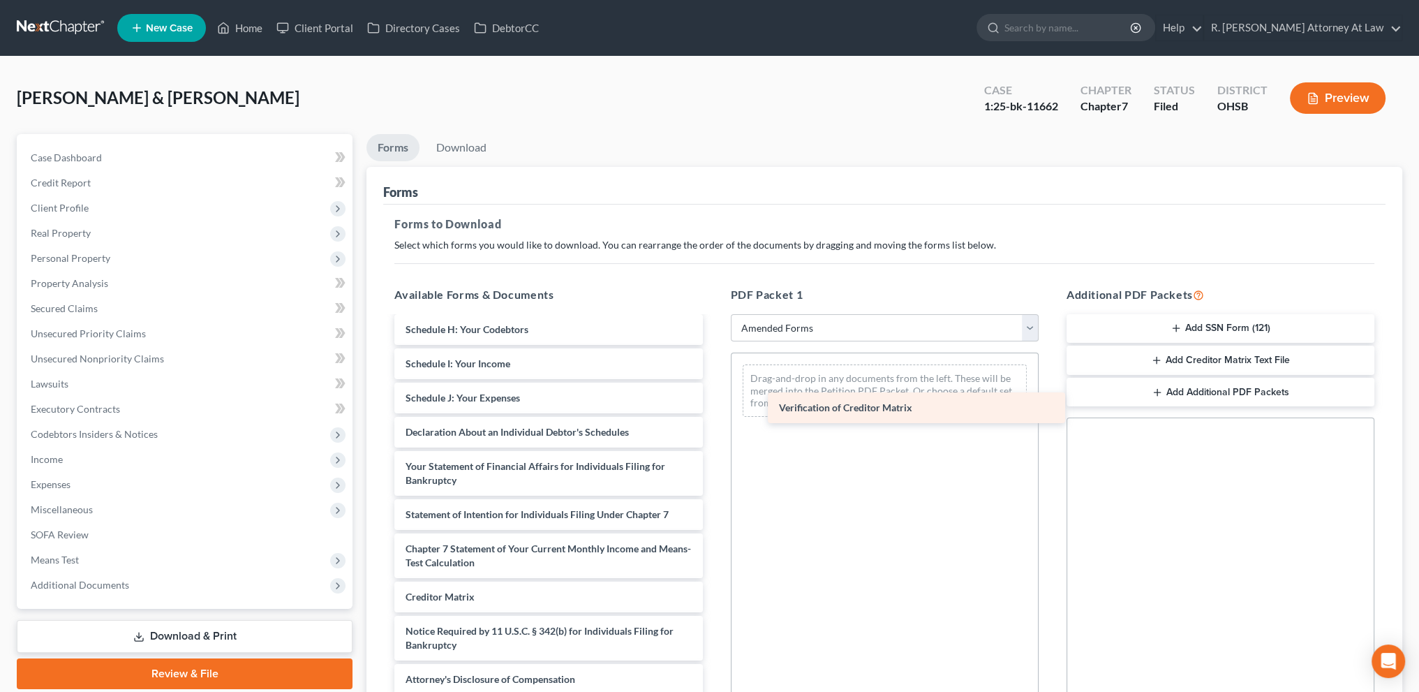
drag, startPoint x: 456, startPoint y: 628, endPoint x: 832, endPoint y: 406, distance: 436.8
click at [713, 406] on div "Verification of Creditor Matrix Voluntary Petition for Individuals Filing for B…" at bounding box center [548, 385] width 330 height 620
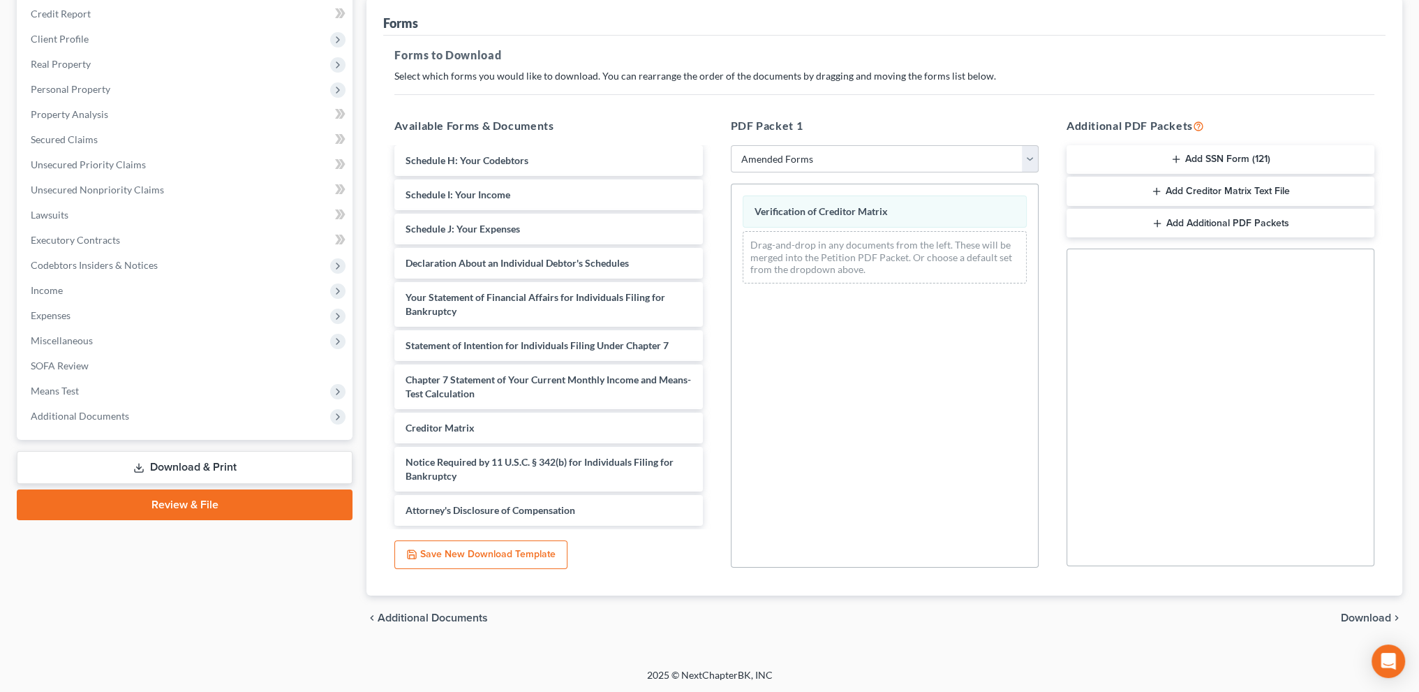
click at [1362, 616] on span "Download" at bounding box center [1366, 617] width 50 height 11
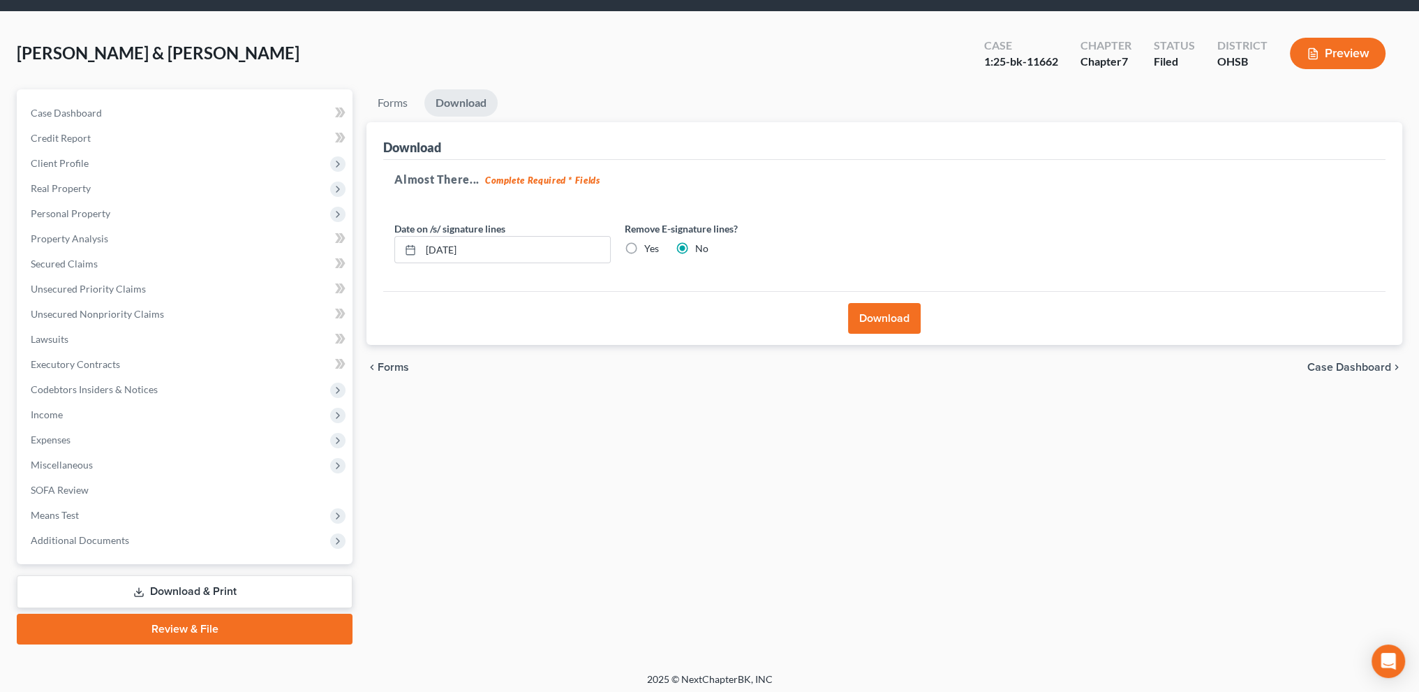
click at [871, 312] on button "Download" at bounding box center [884, 318] width 73 height 31
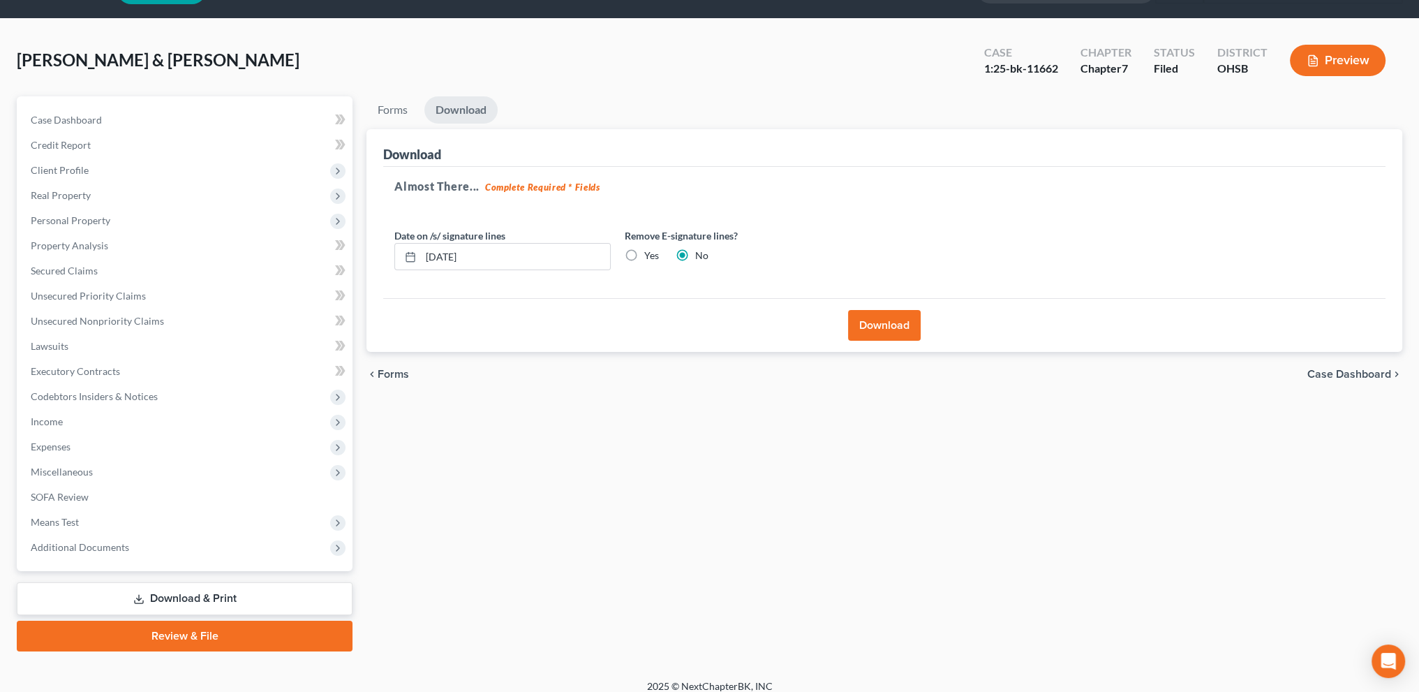
scroll to position [31, 0]
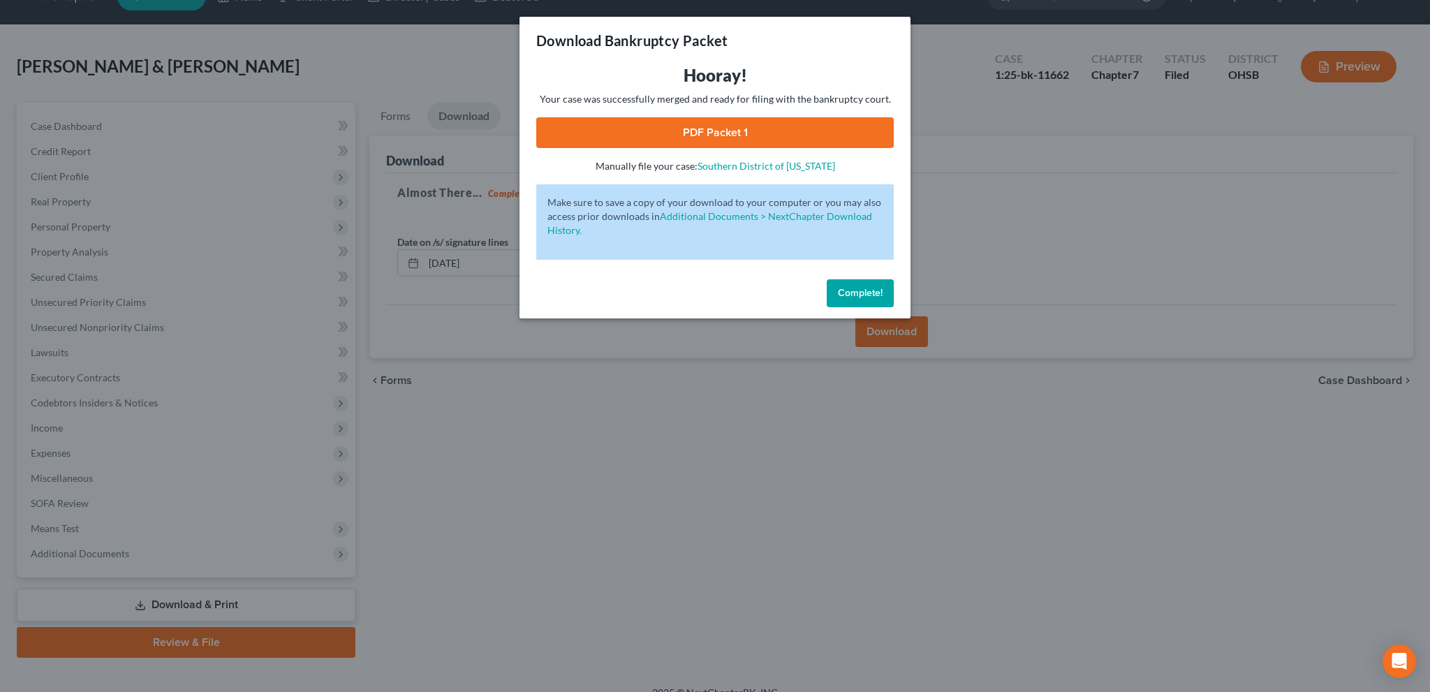
click at [854, 292] on span "Complete!" at bounding box center [860, 293] width 45 height 12
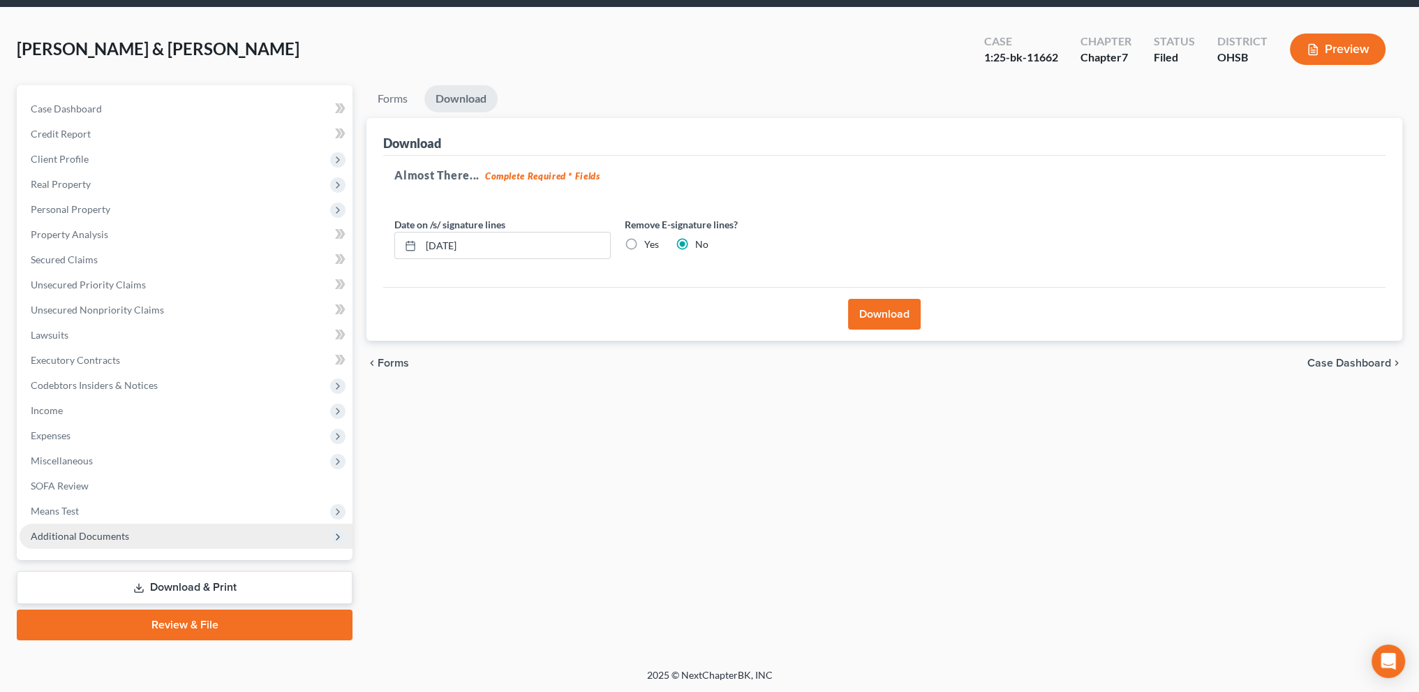
click at [108, 533] on span "Additional Documents" at bounding box center [80, 536] width 98 height 12
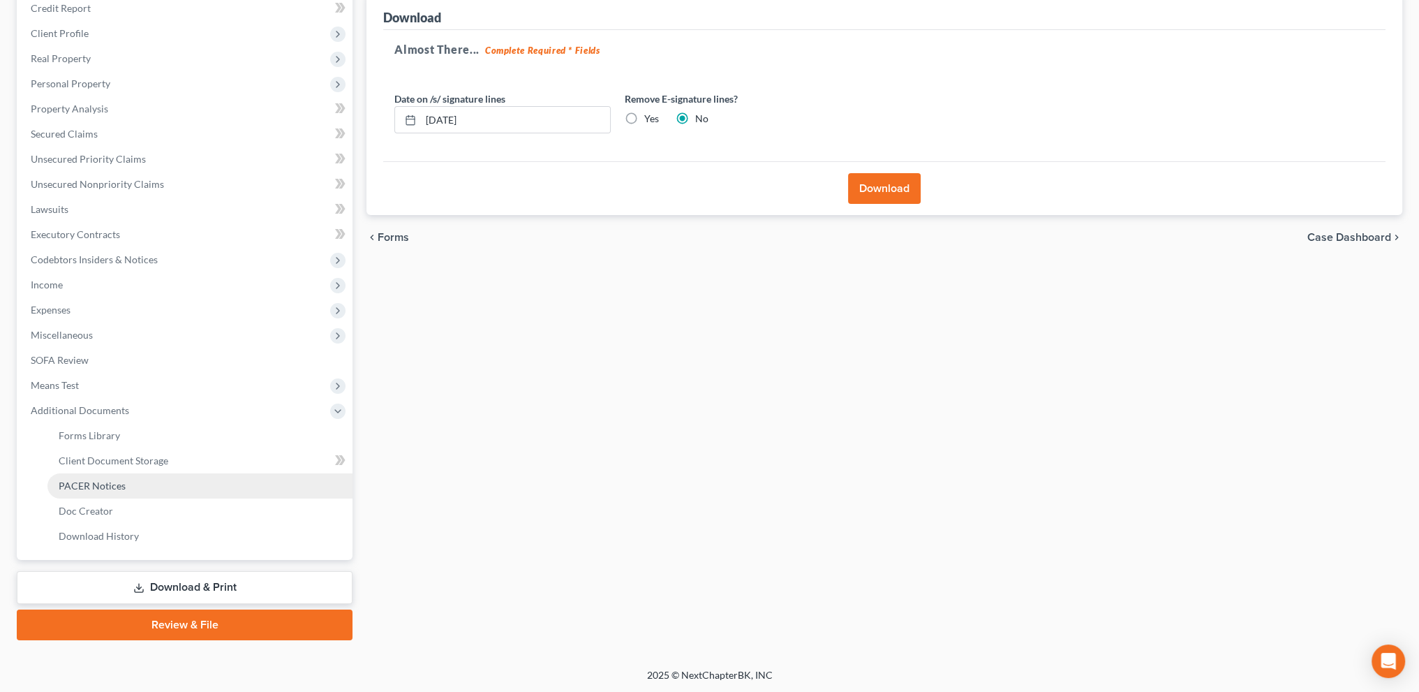
click at [117, 473] on link "PACER Notices" at bounding box center [199, 485] width 305 height 25
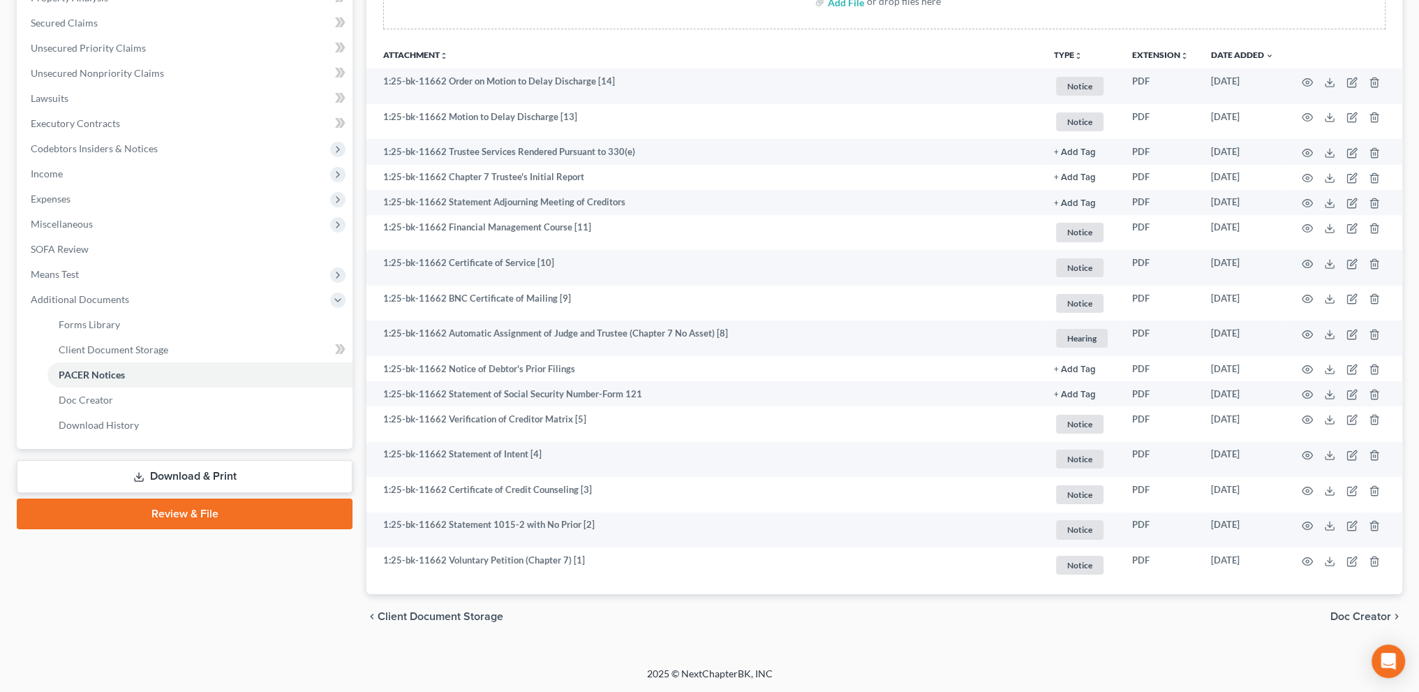
click at [175, 470] on link "Download & Print" at bounding box center [185, 476] width 336 height 33
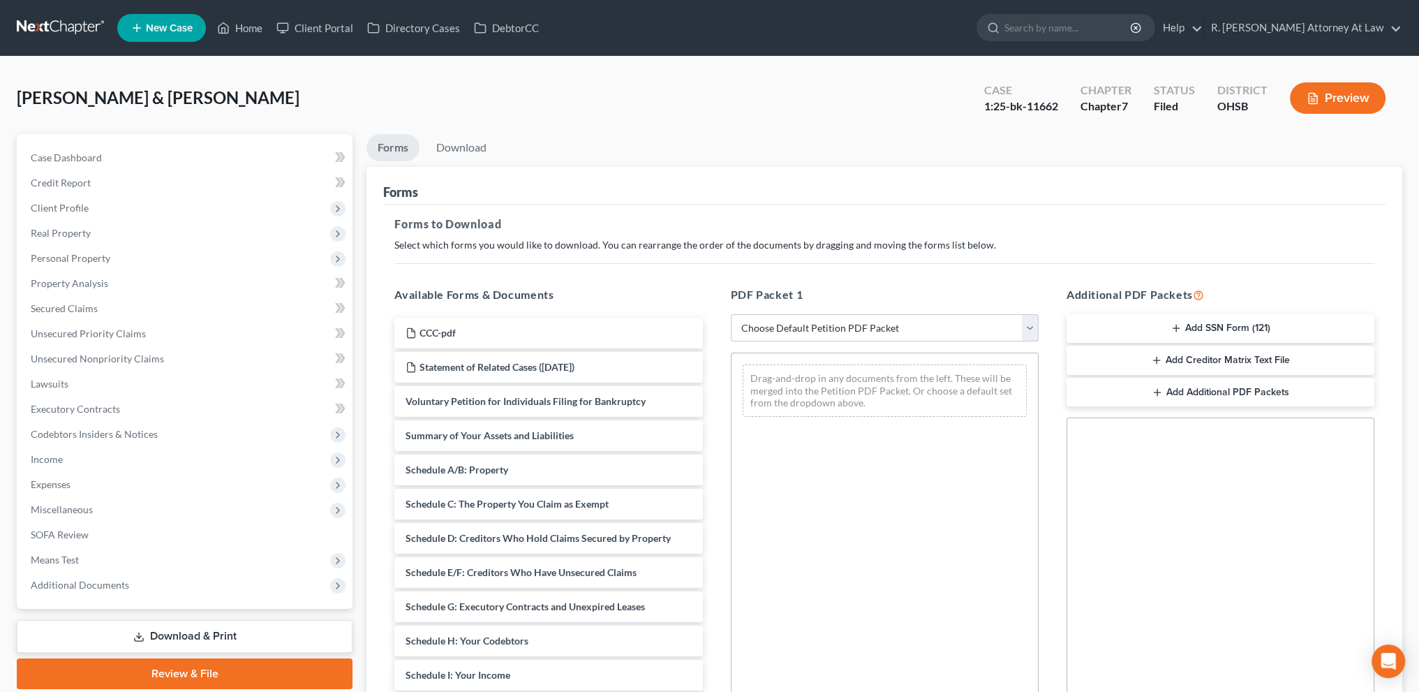
click at [787, 320] on select "Choose Default Petition PDF Packet Complete Bankruptcy Petition (all forms and …" at bounding box center [885, 328] width 308 height 28
select select "2"
click at [731, 314] on select "Choose Default Petition PDF Packet Complete Bankruptcy Petition (all forms and …" at bounding box center [885, 328] width 308 height 28
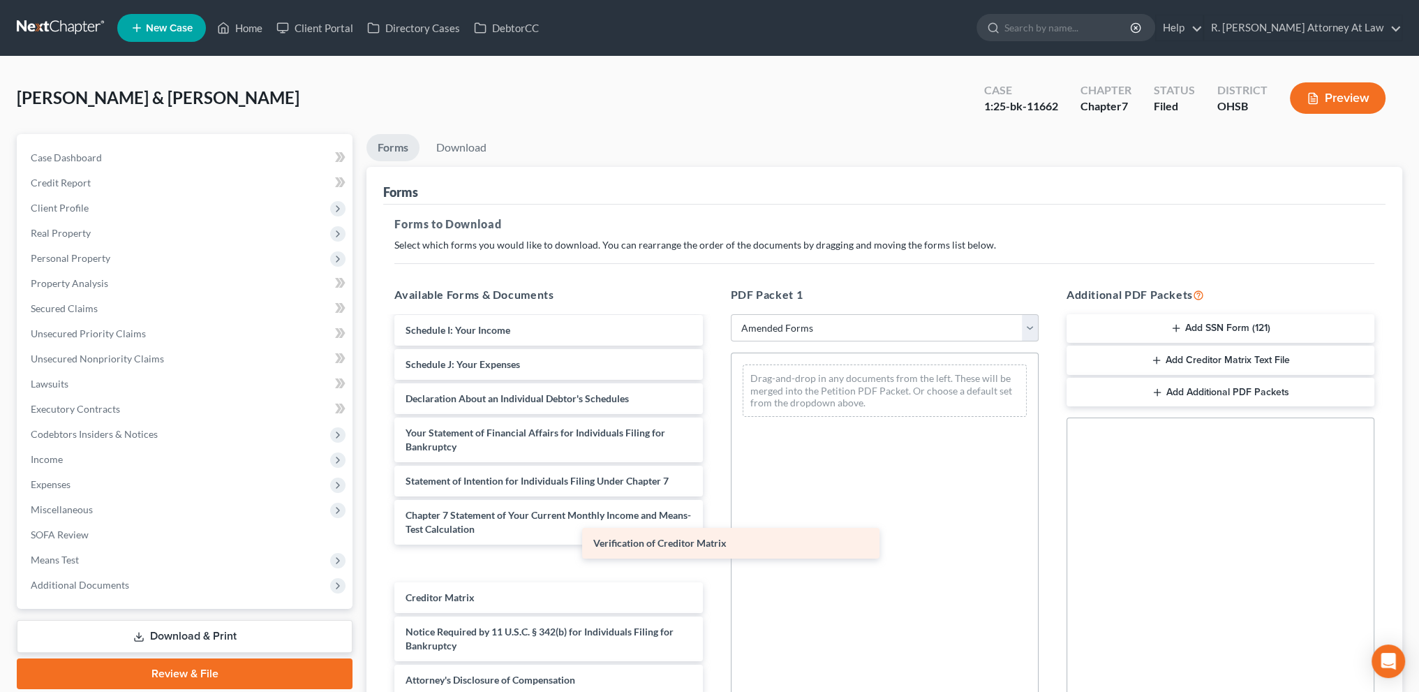
scroll to position [243, 0]
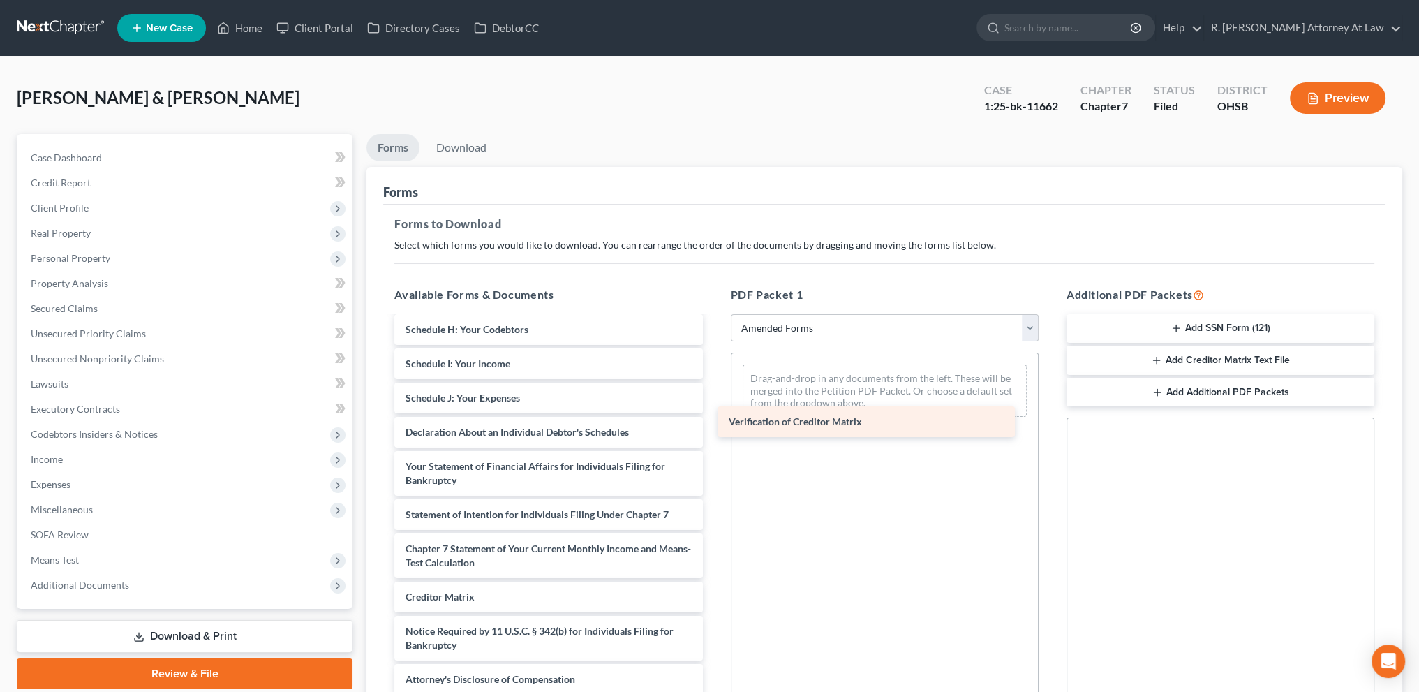
drag, startPoint x: 450, startPoint y: 598, endPoint x: 768, endPoint y: 397, distance: 376.5
click at [713, 400] on div "Verification of Creditor Matrix Voluntary Petition for Individuals Filing for B…" at bounding box center [548, 385] width 330 height 620
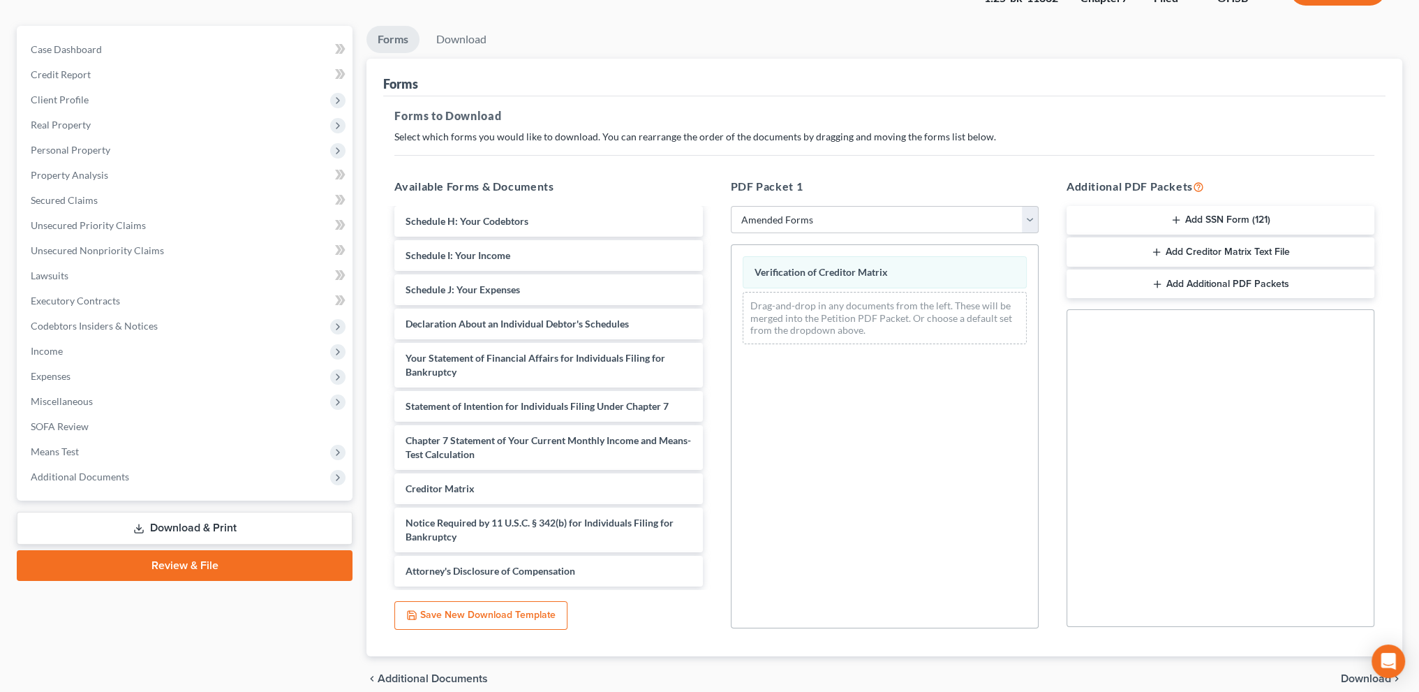
scroll to position [169, 0]
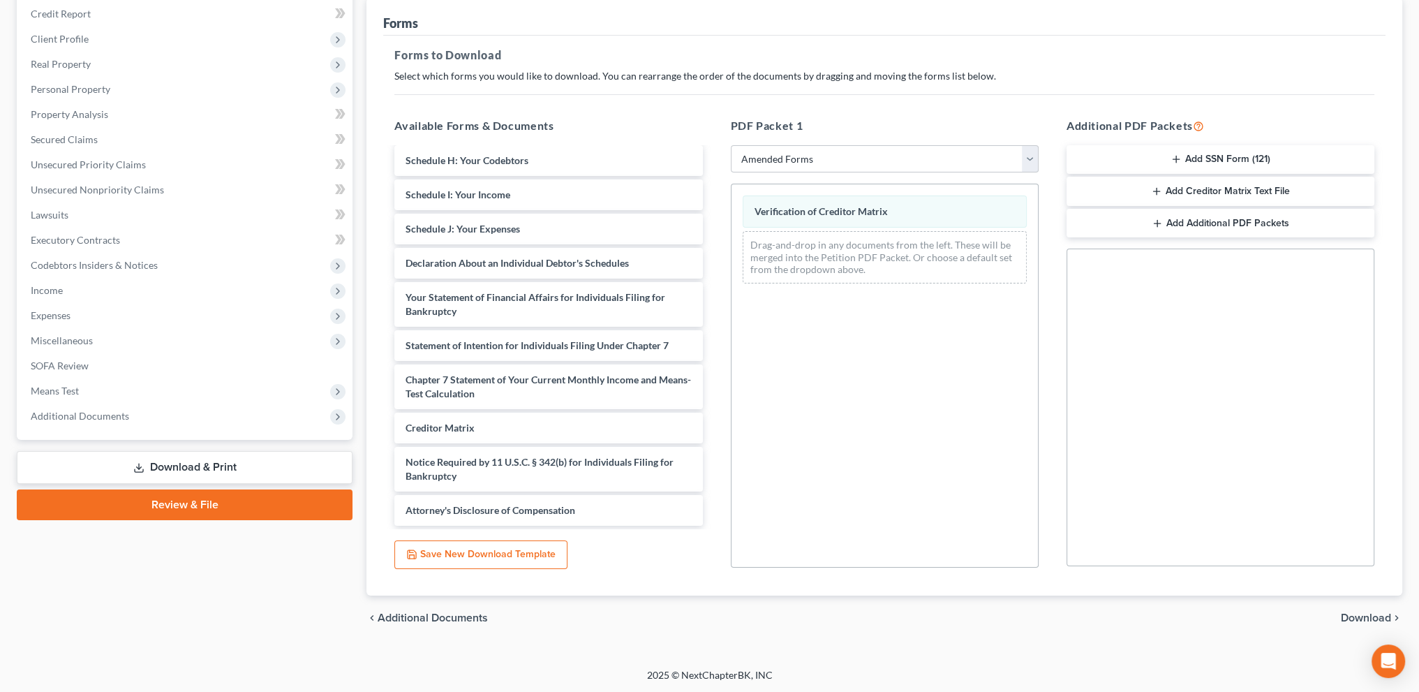
click at [1356, 617] on span "Download" at bounding box center [1366, 617] width 50 height 11
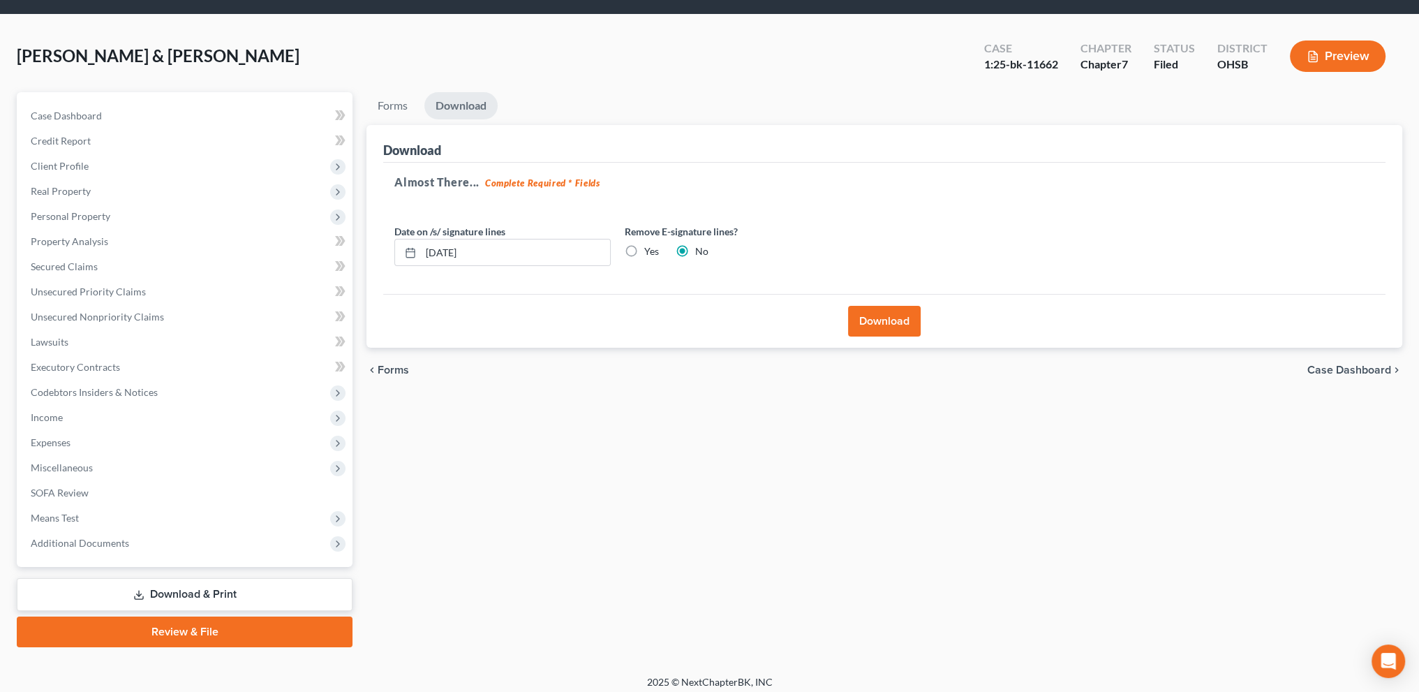
scroll to position [36, 0]
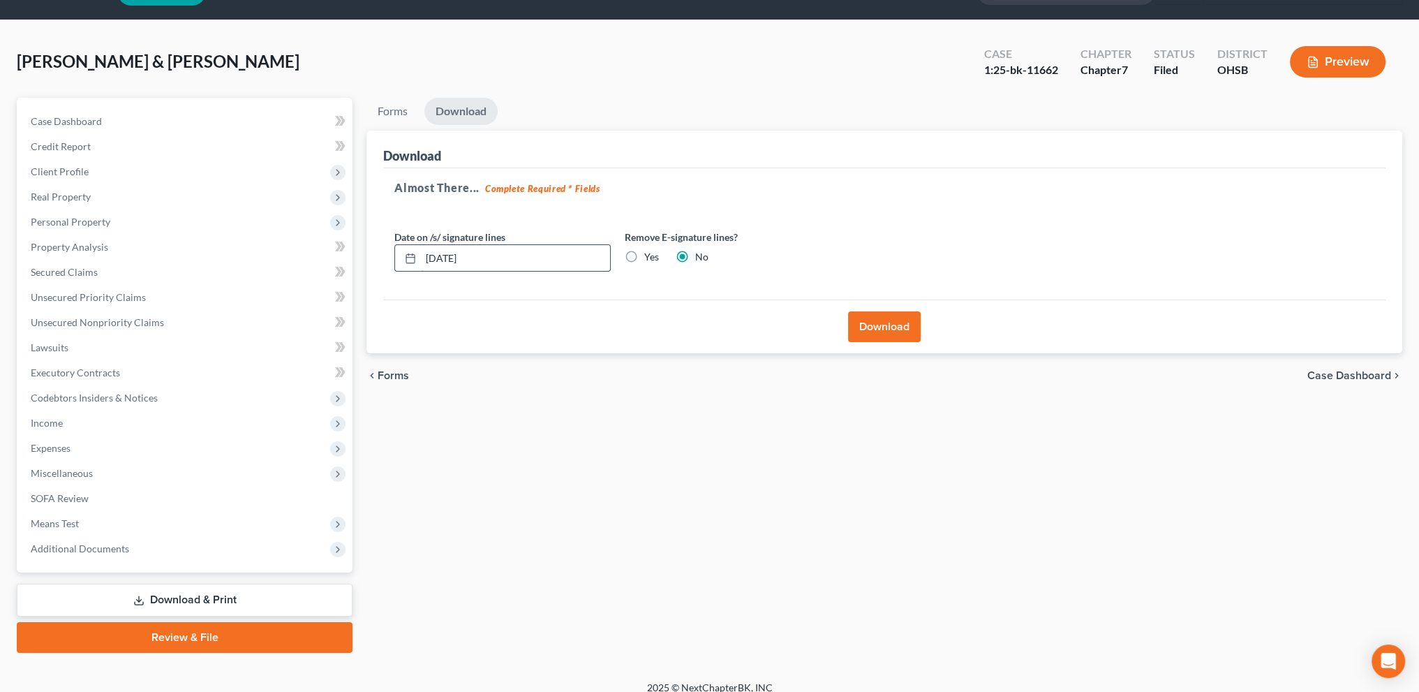
click at [480, 249] on input "[DATE]" at bounding box center [515, 258] width 189 height 27
type input "[DATE]"
click at [873, 320] on button "Download" at bounding box center [884, 326] width 73 height 31
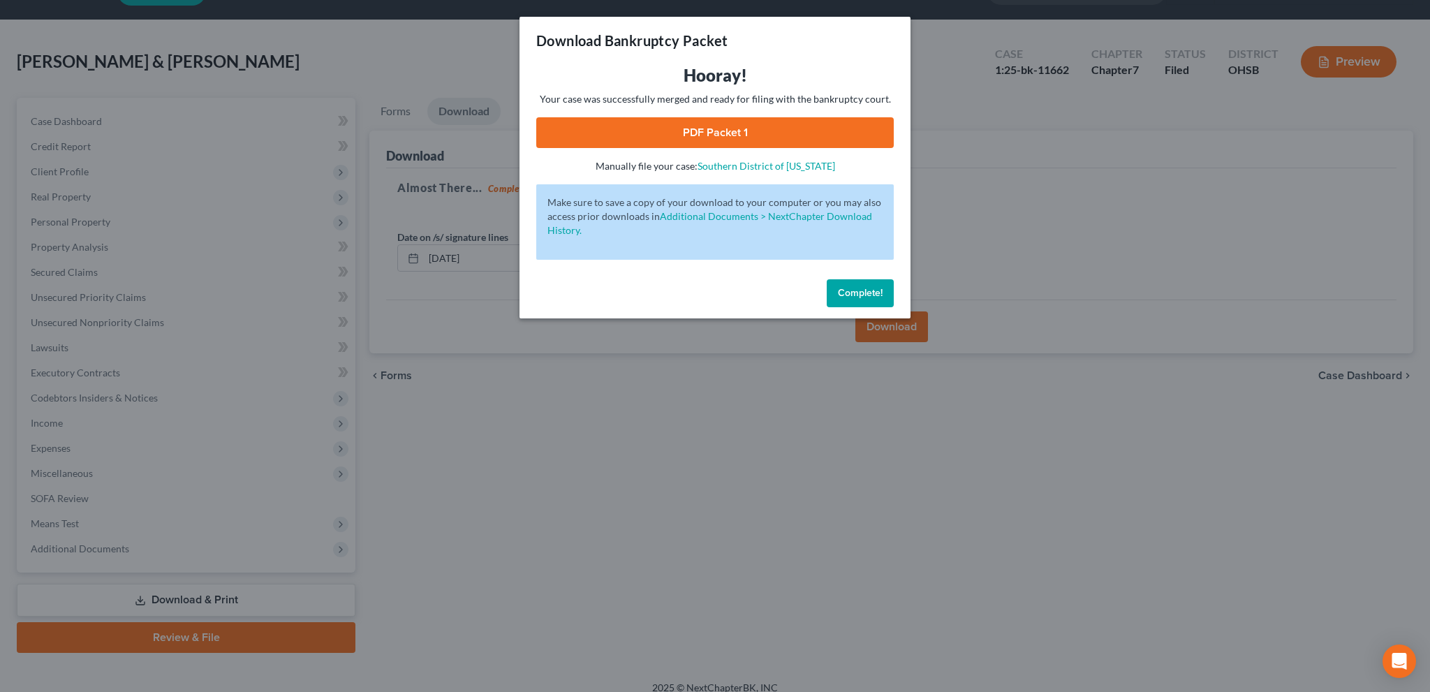
click at [737, 128] on link "PDF Packet 1" at bounding box center [714, 132] width 357 height 31
click at [880, 289] on span "Complete!" at bounding box center [860, 293] width 45 height 12
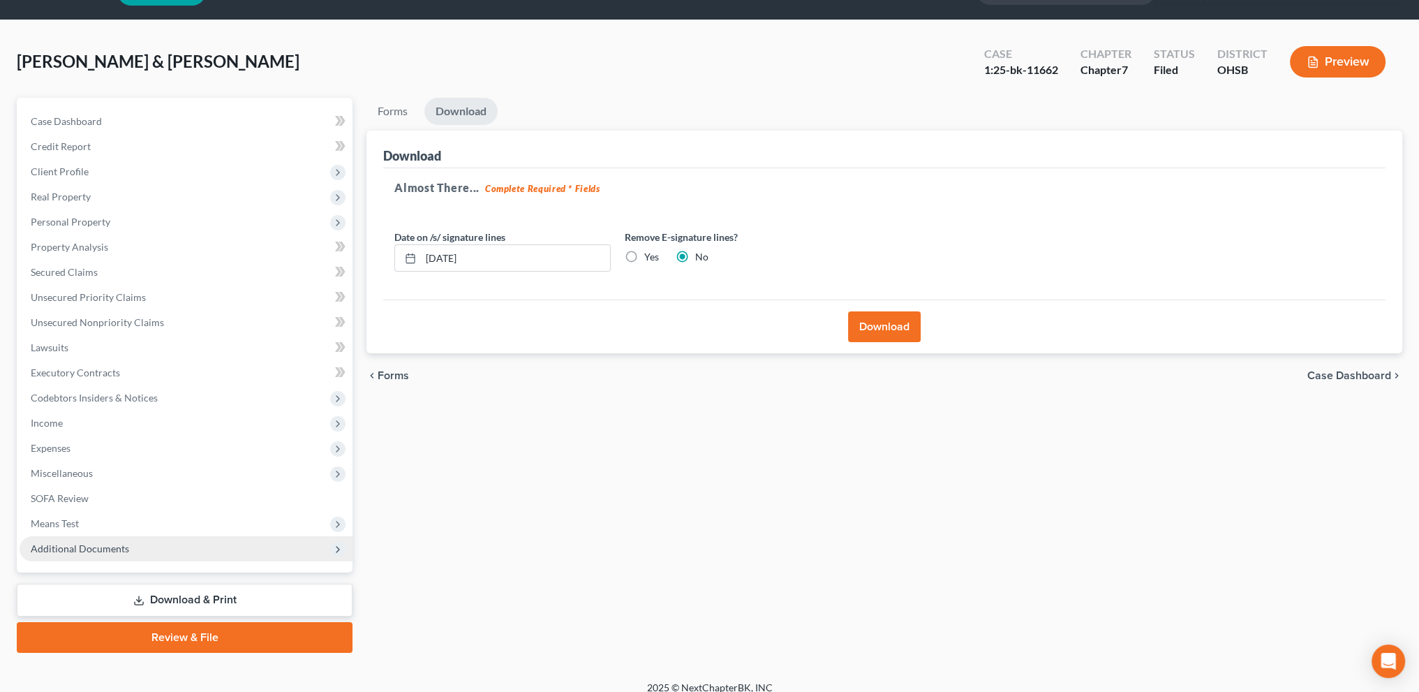
click at [83, 543] on span "Additional Documents" at bounding box center [80, 548] width 98 height 12
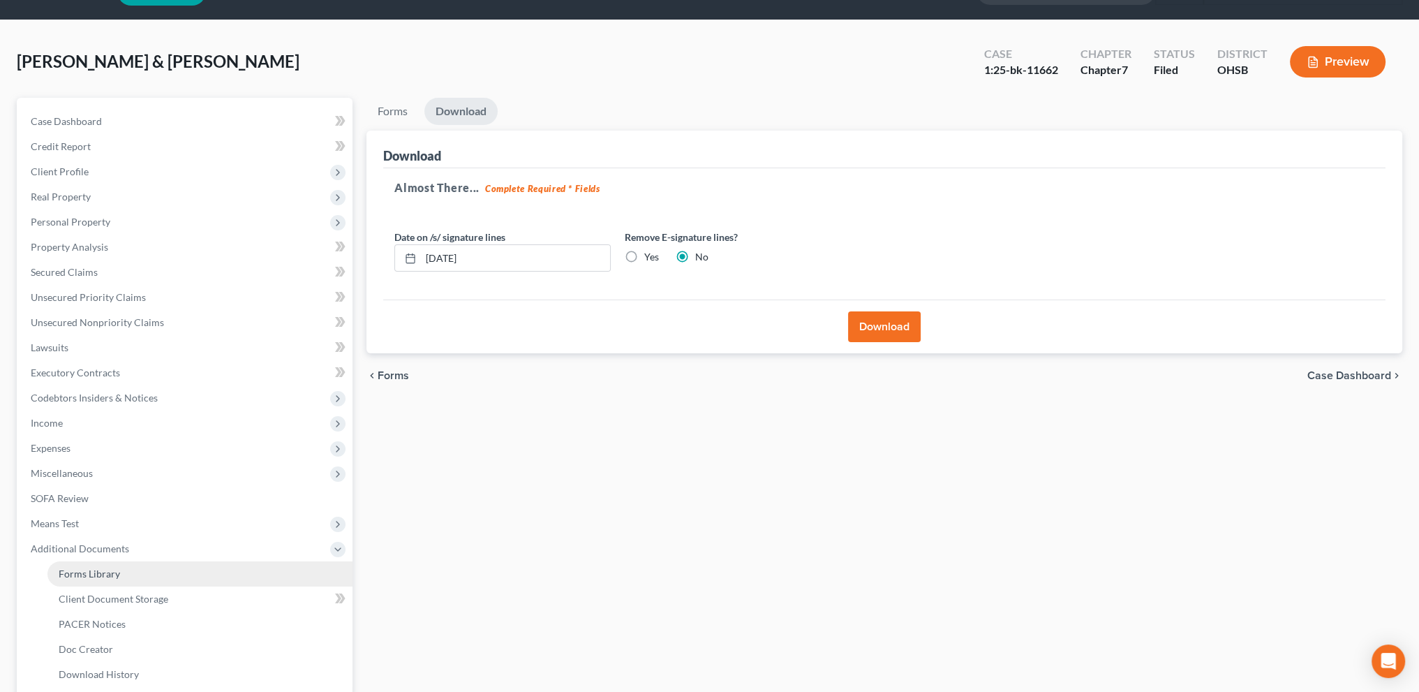
click at [99, 567] on span "Forms Library" at bounding box center [89, 573] width 61 height 12
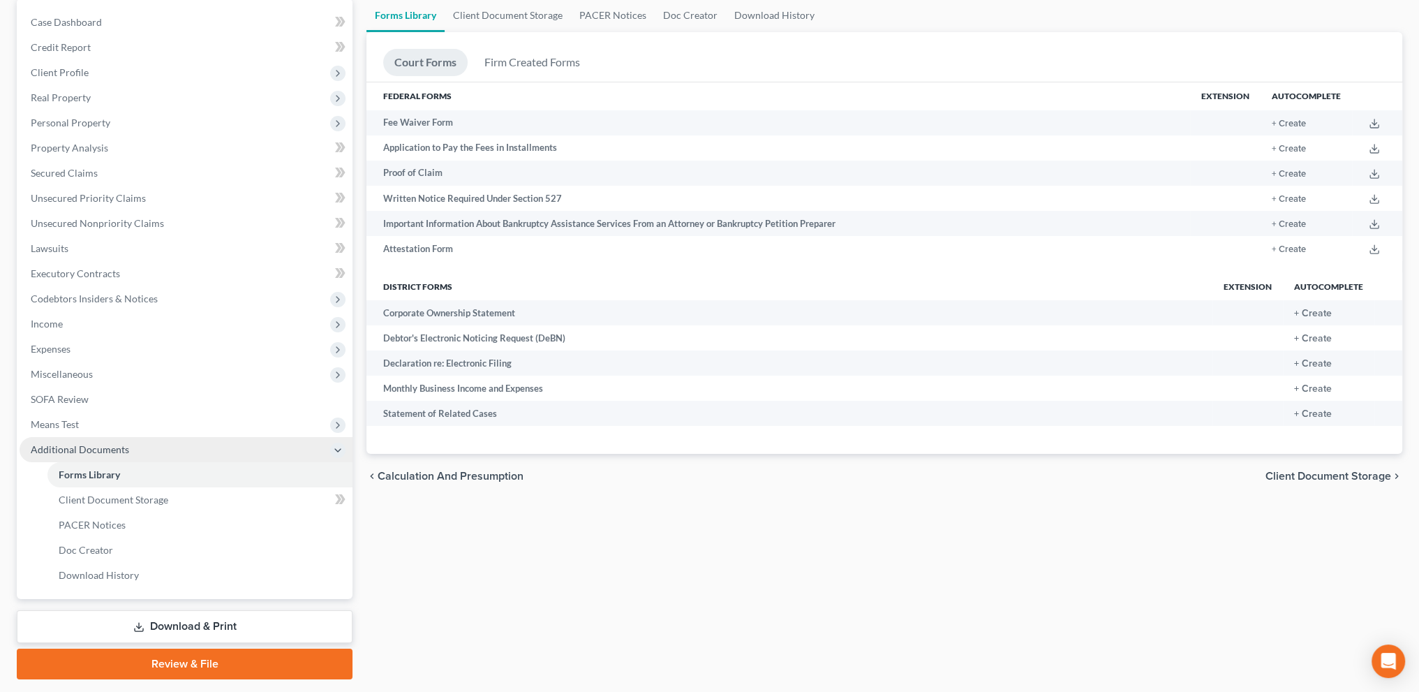
scroll to position [175, 0]
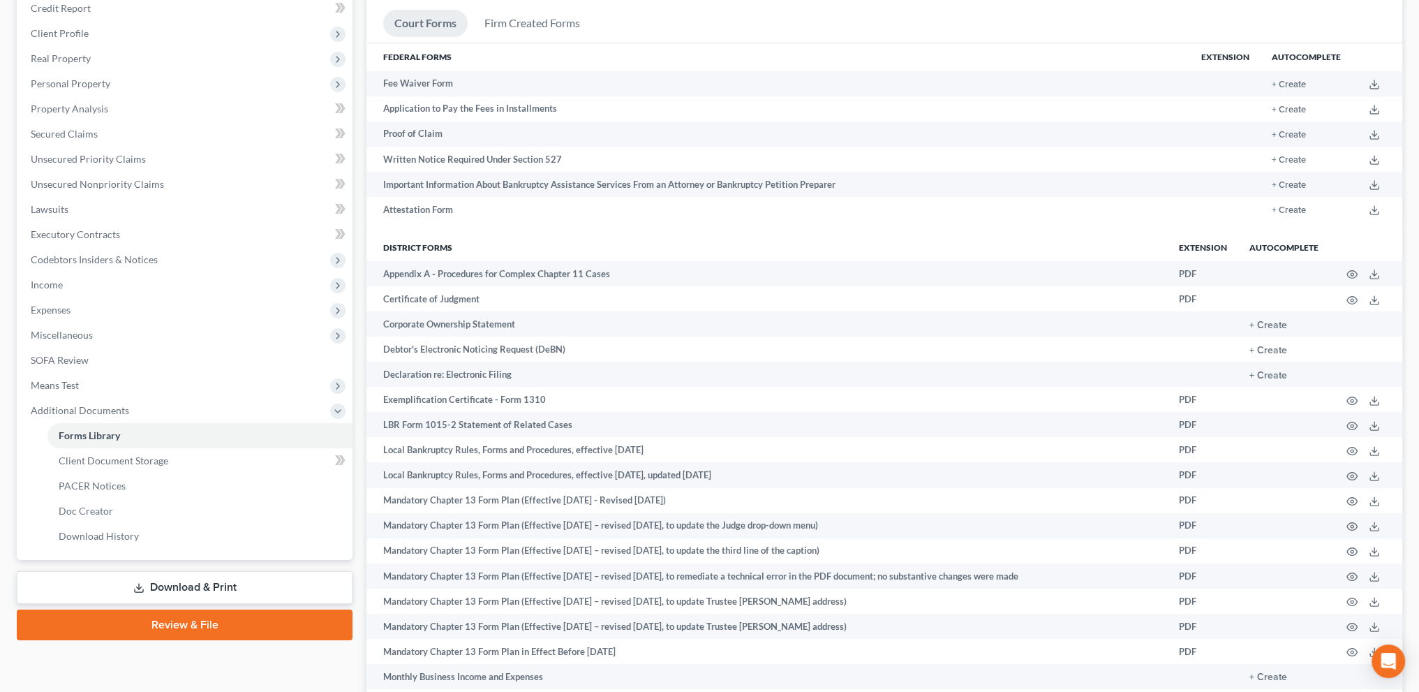
click at [156, 588] on link "Download & Print" at bounding box center [185, 587] width 336 height 33
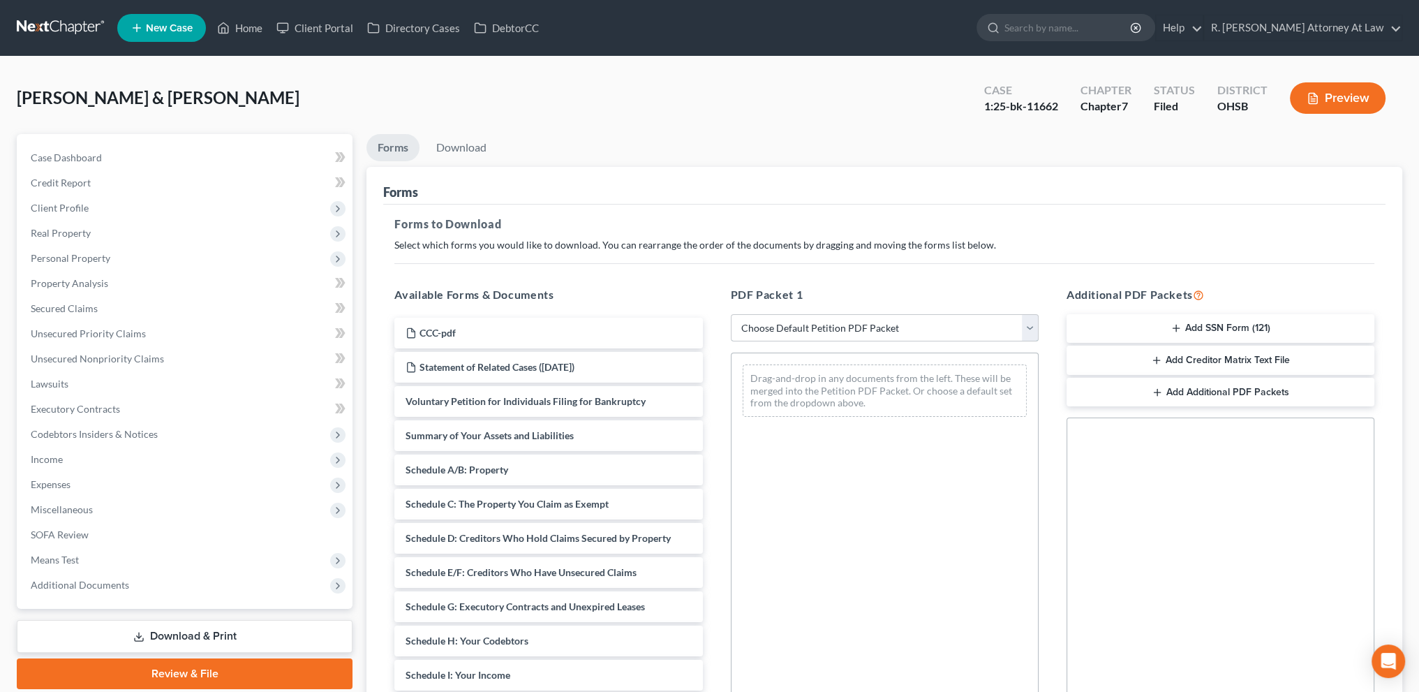
click at [765, 329] on select "Choose Default Petition PDF Packet Complete Bankruptcy Petition (all forms and …" at bounding box center [885, 328] width 308 height 28
select select "2"
click at [731, 314] on select "Choose Default Petition PDF Packet Complete Bankruptcy Petition (all forms and …" at bounding box center [885, 328] width 308 height 28
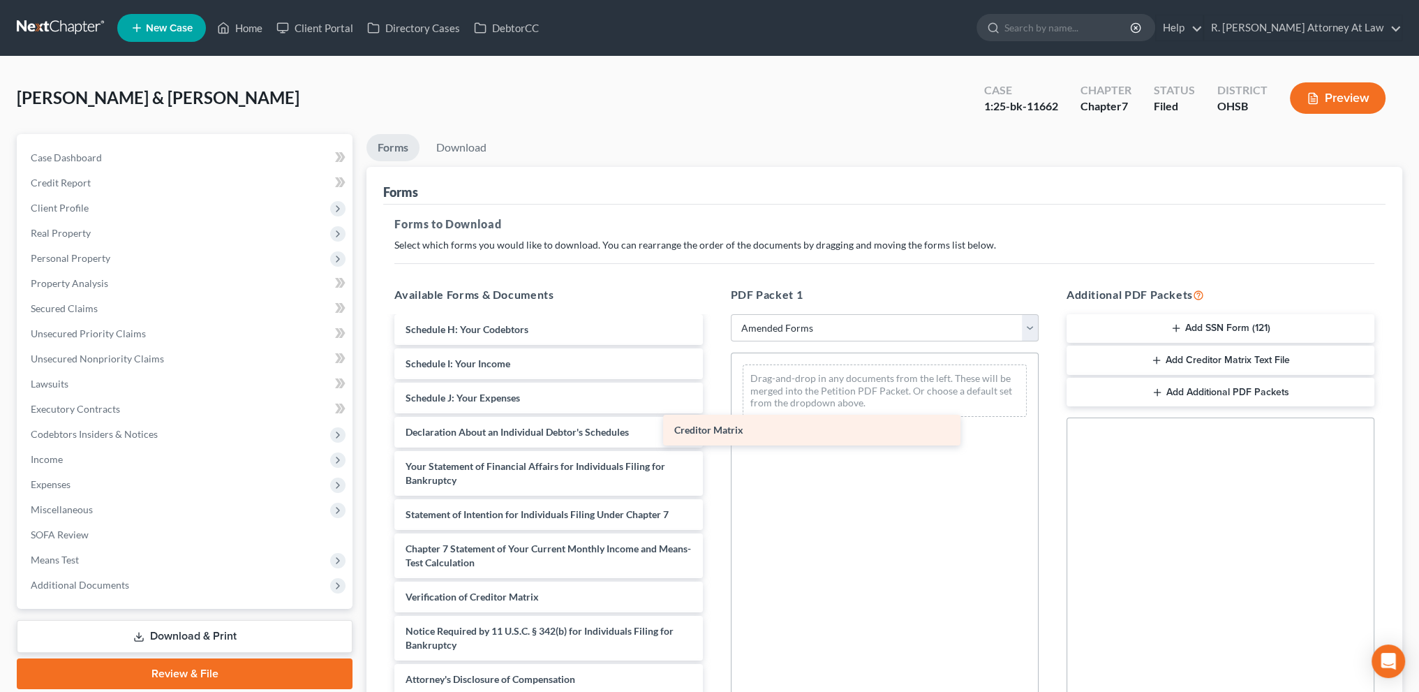
scroll to position [243, 0]
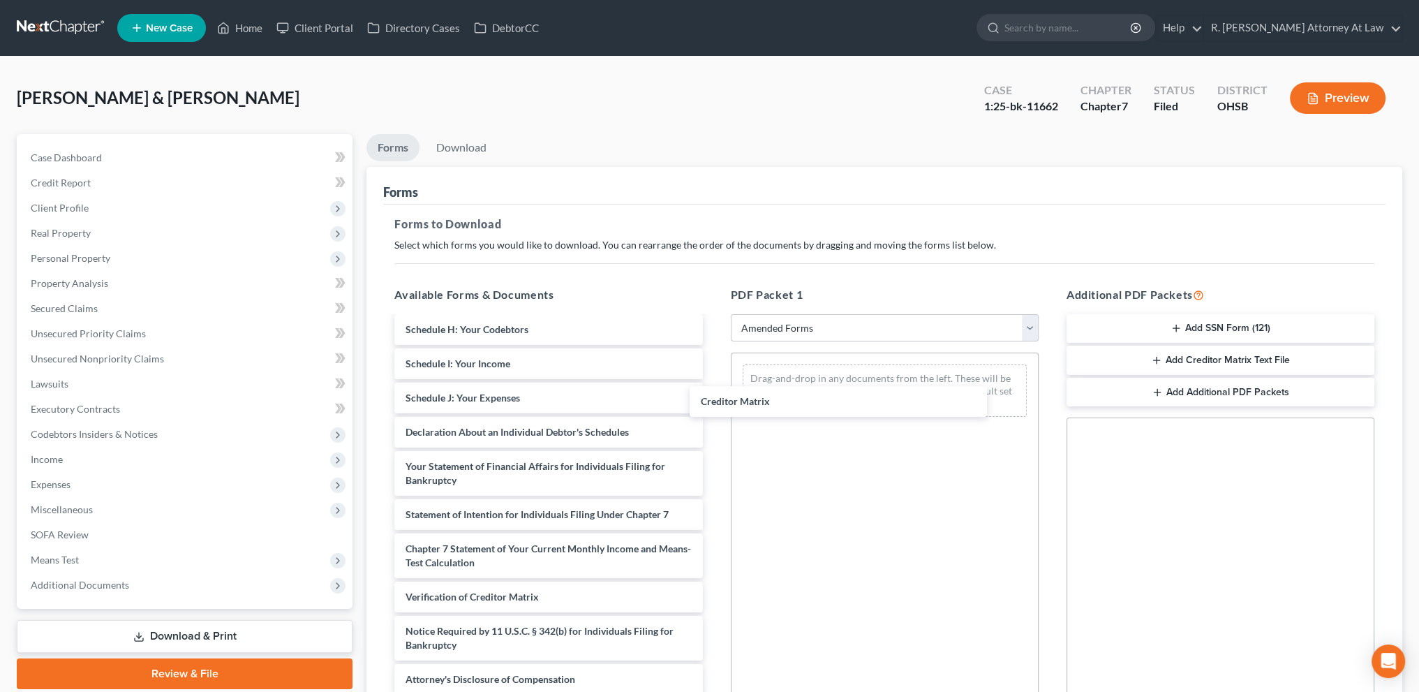
drag, startPoint x: 470, startPoint y: 556, endPoint x: 786, endPoint y: 390, distance: 356.9
click at [713, 393] on div "Creditor Matrix Voluntary Petition for Individuals Filing for Bankruptcy Summar…" at bounding box center [548, 385] width 330 height 620
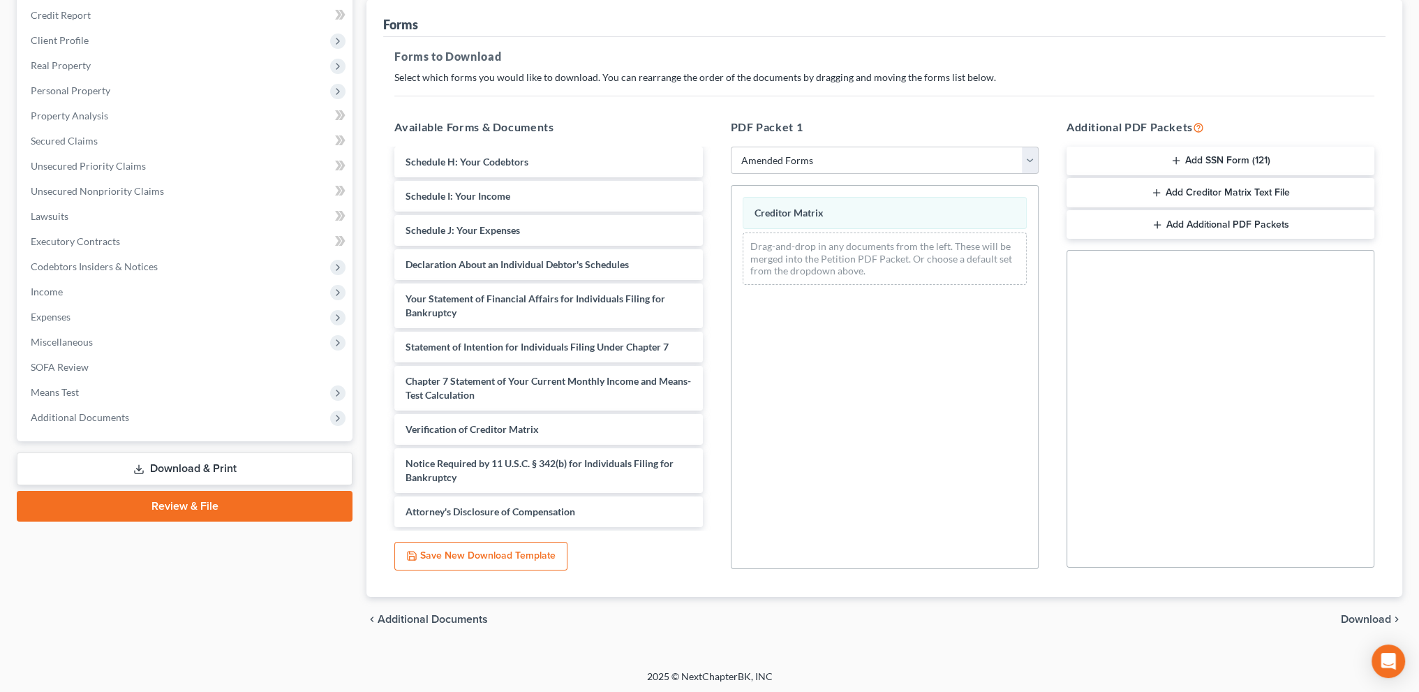
scroll to position [169, 0]
click at [1358, 617] on span "Download" at bounding box center [1366, 617] width 50 height 11
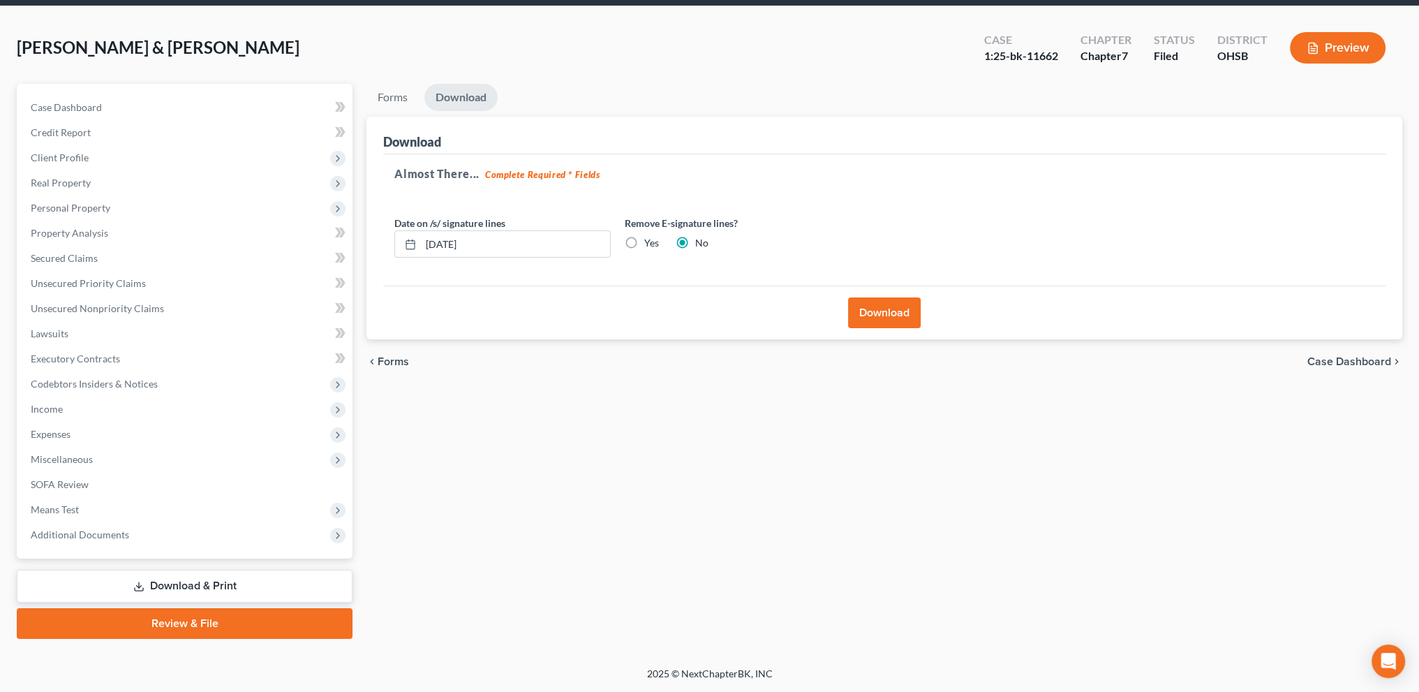
scroll to position [49, 0]
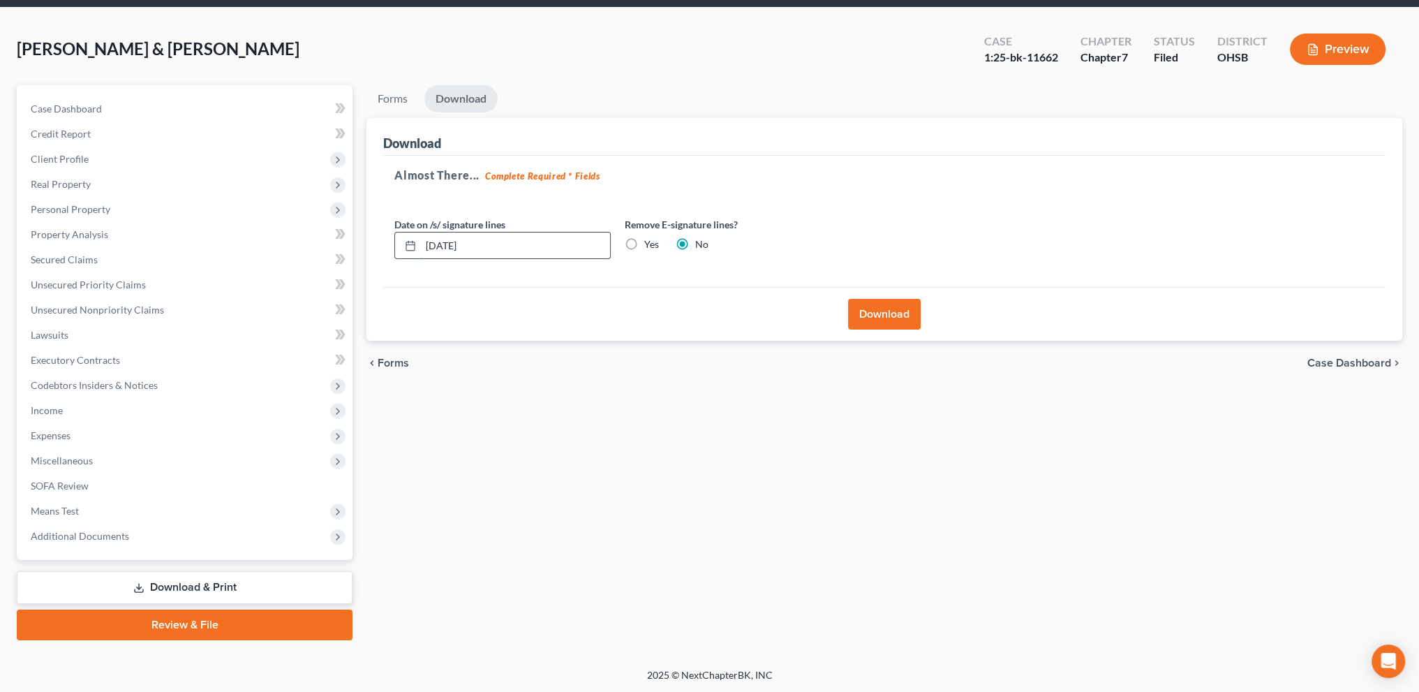
click at [493, 246] on input "[DATE]" at bounding box center [515, 245] width 189 height 27
type input "[DATE]"
click at [868, 302] on button "Download" at bounding box center [884, 314] width 73 height 31
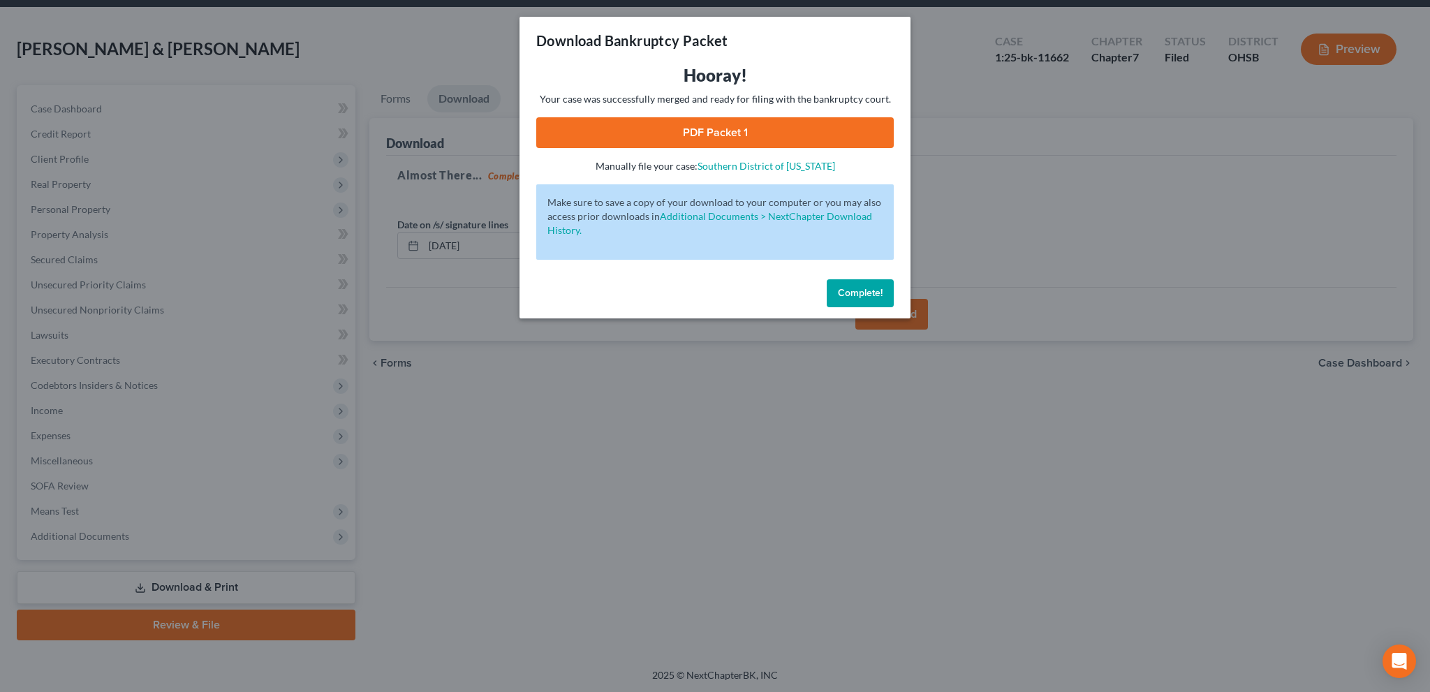
click at [743, 118] on link "PDF Packet 1" at bounding box center [714, 132] width 357 height 31
click at [852, 288] on span "Complete!" at bounding box center [860, 293] width 45 height 12
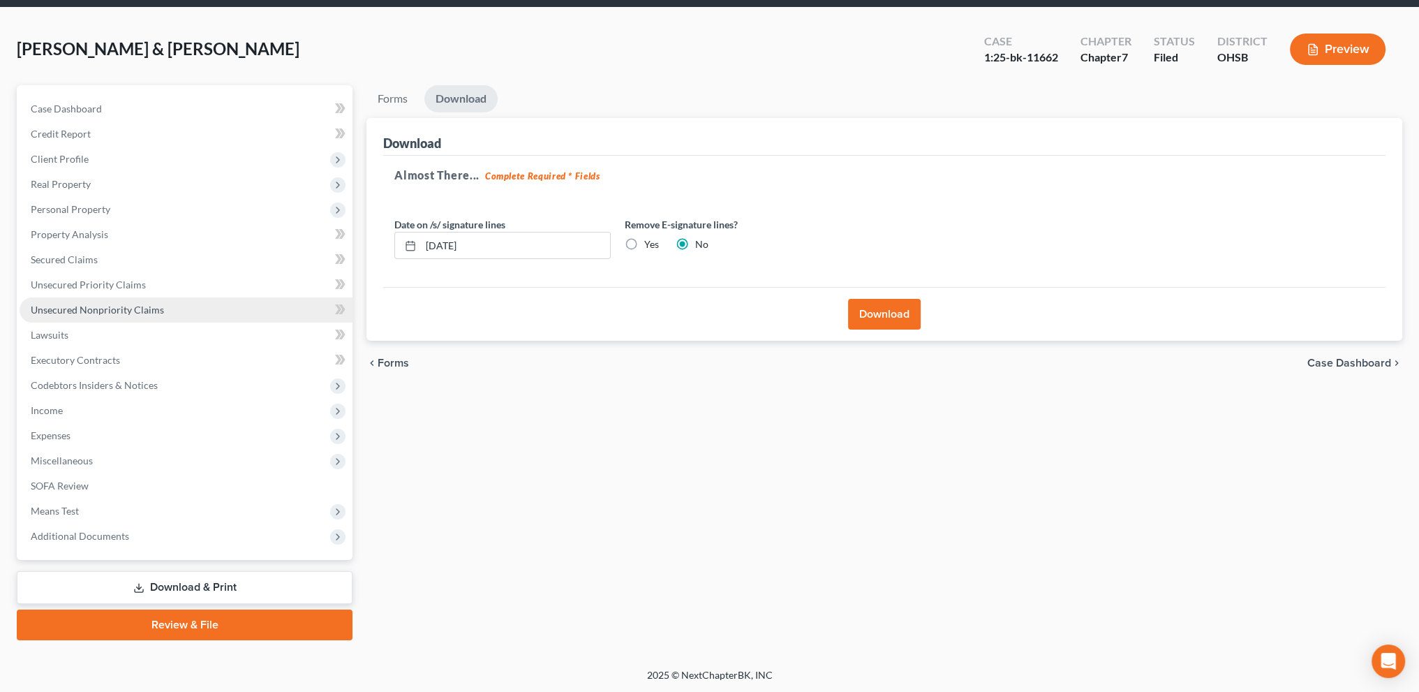
click at [84, 311] on span "Unsecured Nonpriority Claims" at bounding box center [97, 310] width 133 height 12
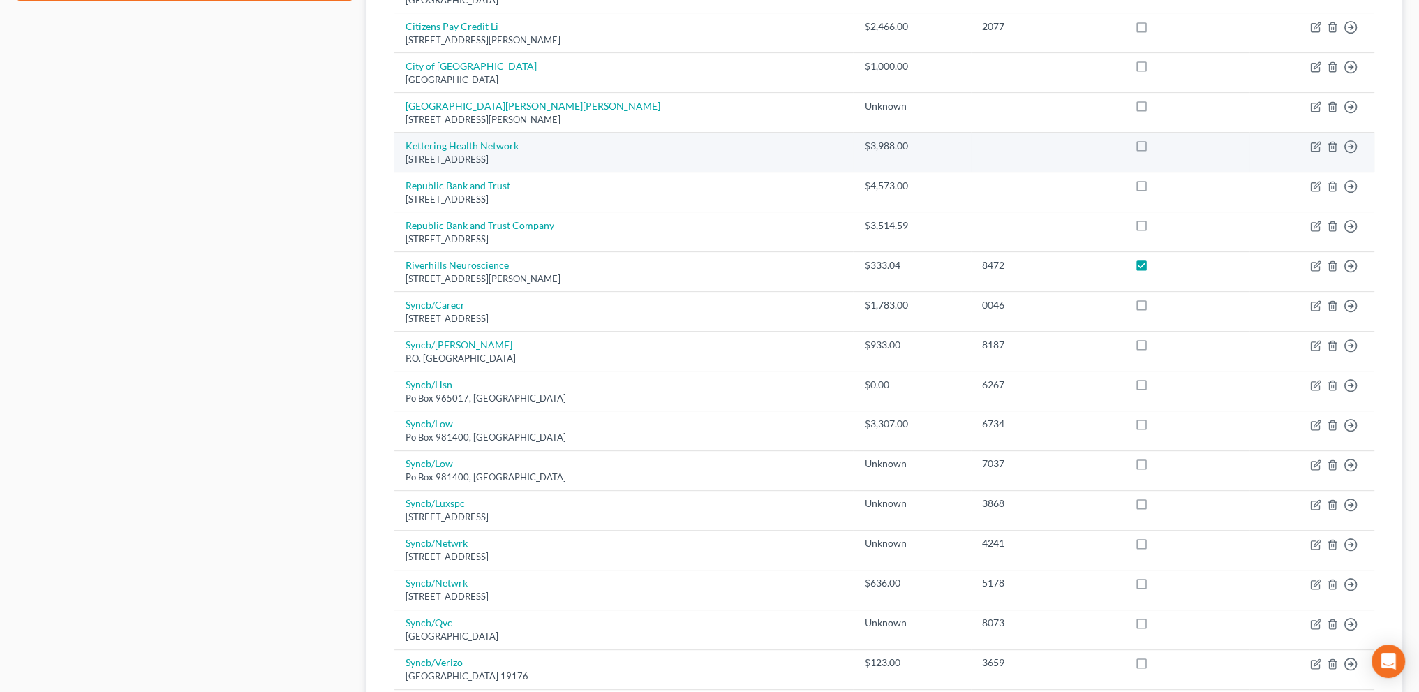
scroll to position [919, 0]
